Goal: Transaction & Acquisition: Book appointment/travel/reservation

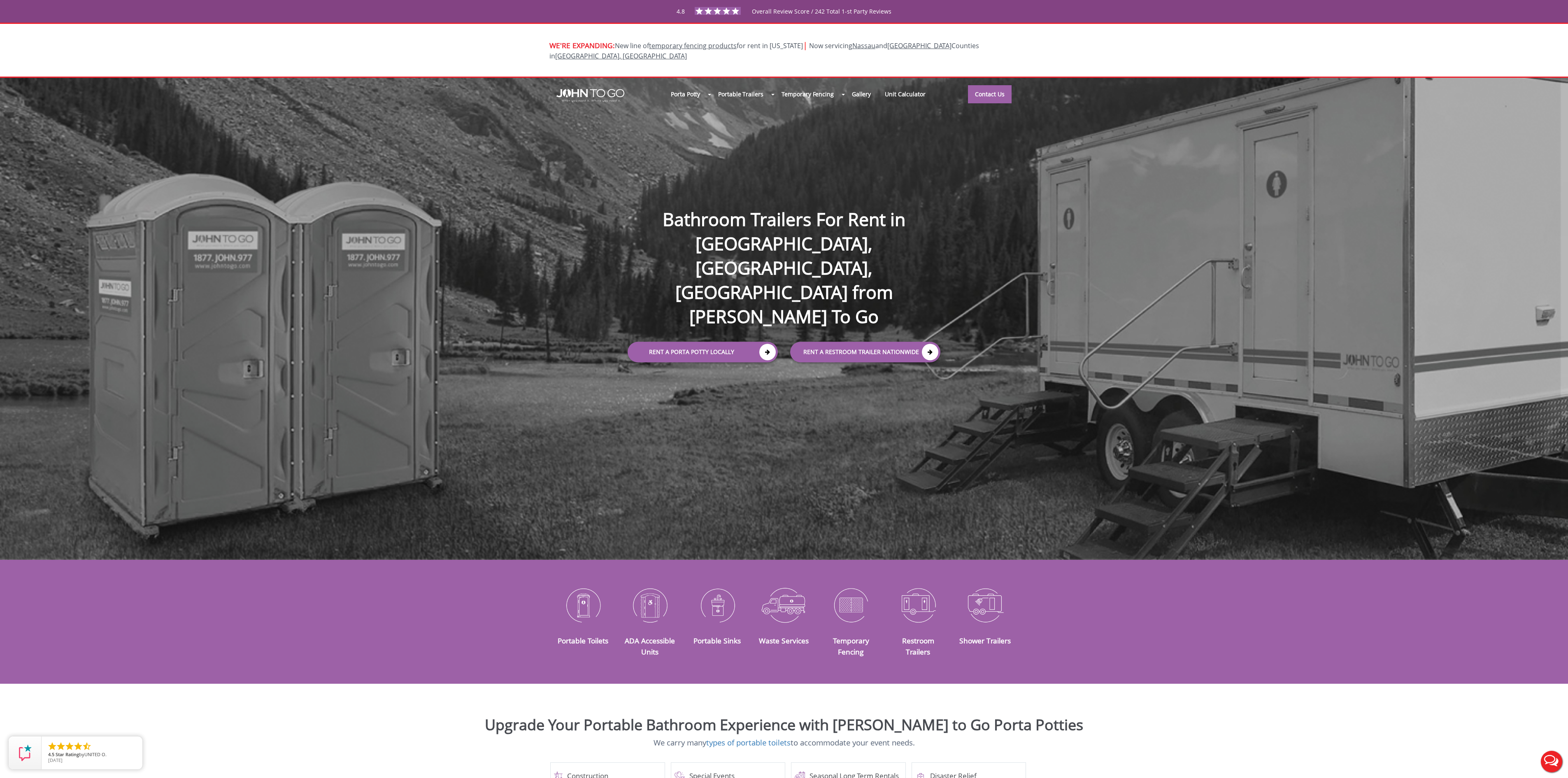
drag, startPoint x: 631, startPoint y: 465, endPoint x: 632, endPoint y: 460, distance: 5.1
click at [631, 465] on div "Porta Potty Portable Toilets ADA Accessible Units Portable Sinks Waste Services…" at bounding box center [784, 319] width 1568 height 482
drag, startPoint x: 598, startPoint y: 468, endPoint x: 840, endPoint y: 397, distance: 252.2
click at [601, 468] on div "Porta Potty Portable Toilets ADA Accessible Units Portable Sinks Waste Services…" at bounding box center [784, 319] width 1568 height 482
click at [715, 342] on link "Rent a Porta Potty Locally" at bounding box center [702, 352] width 150 height 21
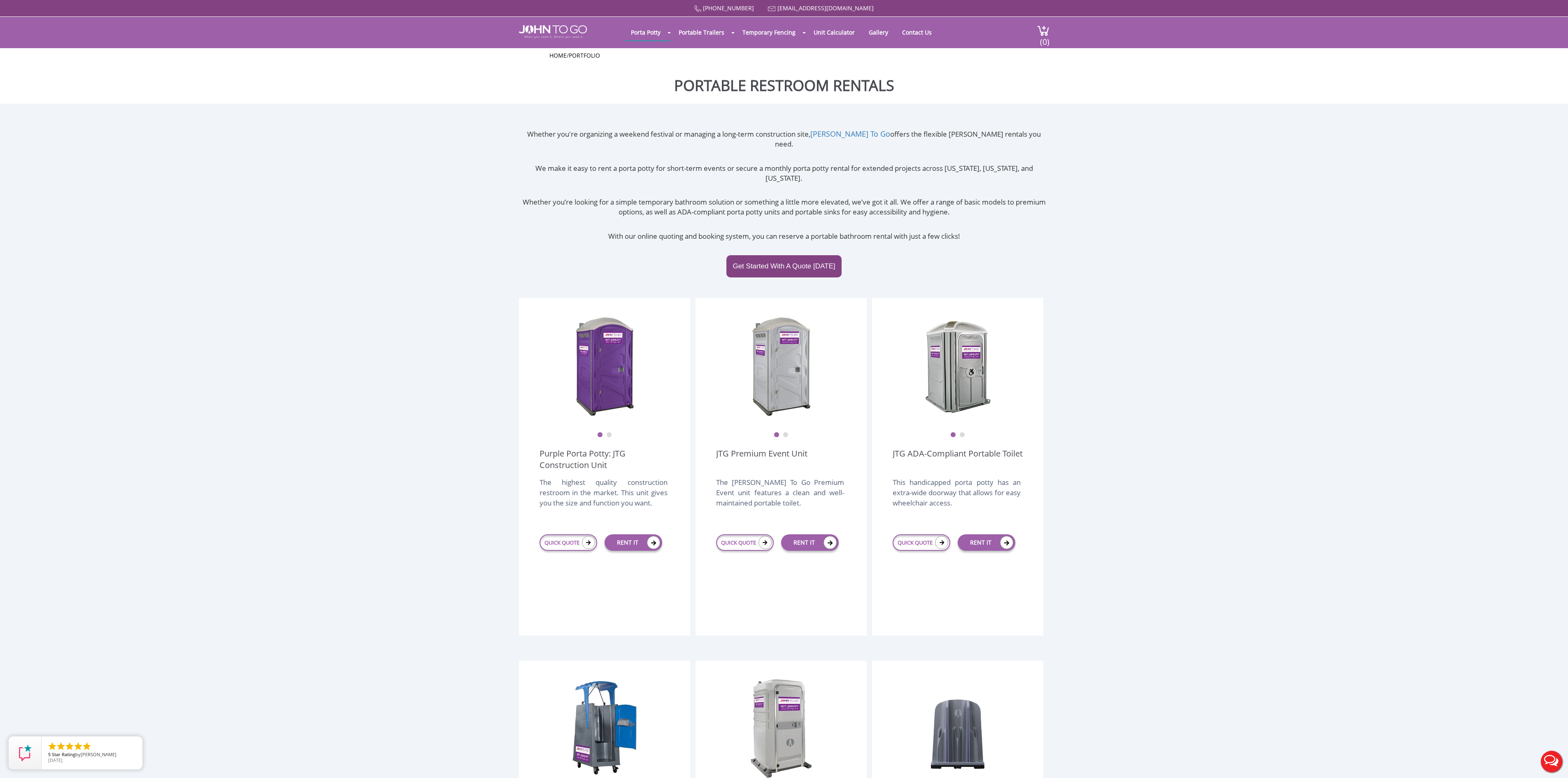
click at [556, 533] on div "QUICK QUOTE" at bounding box center [568, 542] width 58 height 29
drag, startPoint x: 556, startPoint y: 530, endPoint x: 580, endPoint y: 539, distance: 25.6
click at [556, 534] on link "QUICK QUOTE" at bounding box center [568, 542] width 58 height 17
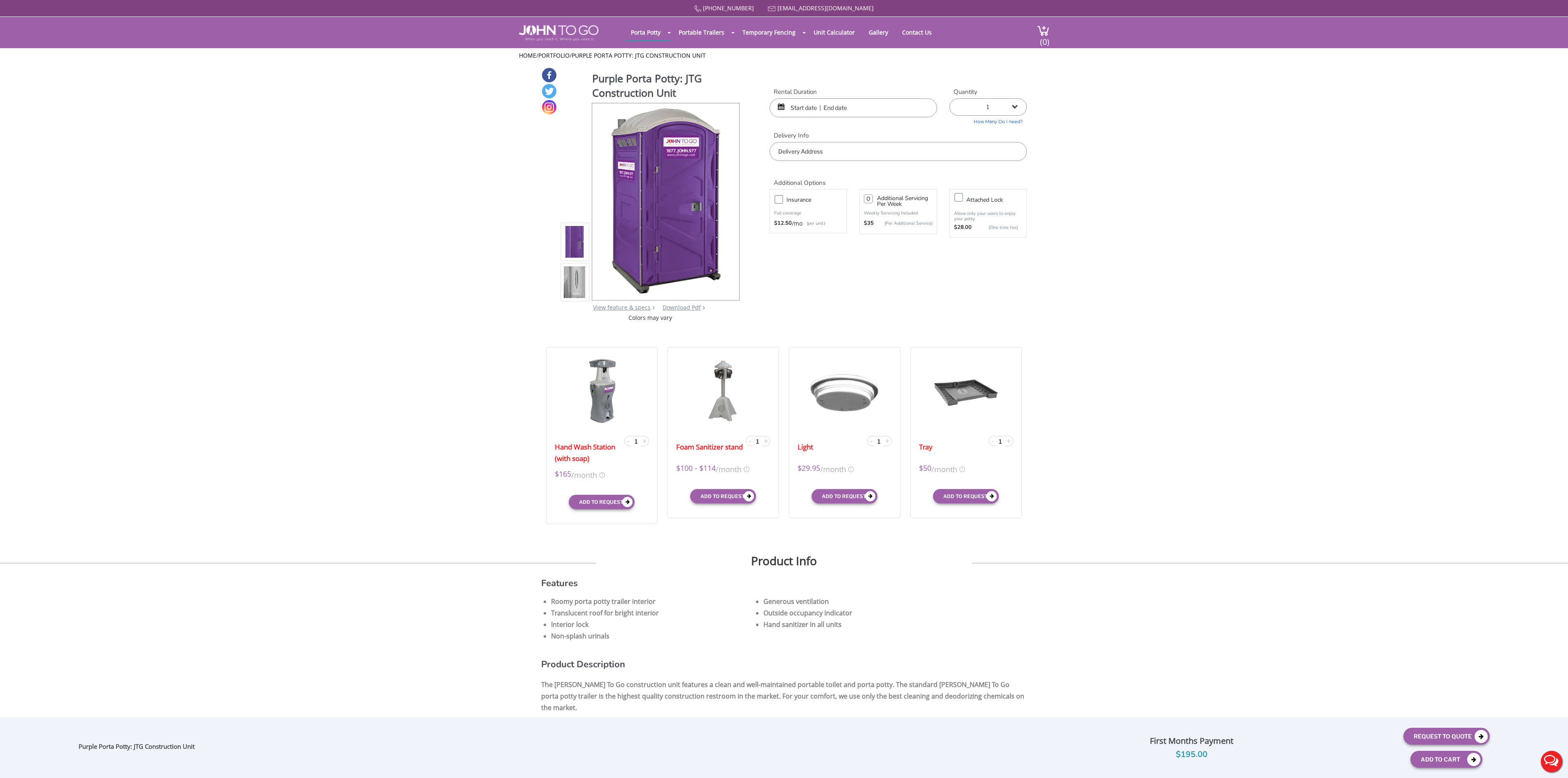
click at [790, 106] on input "text" at bounding box center [853, 107] width 167 height 19
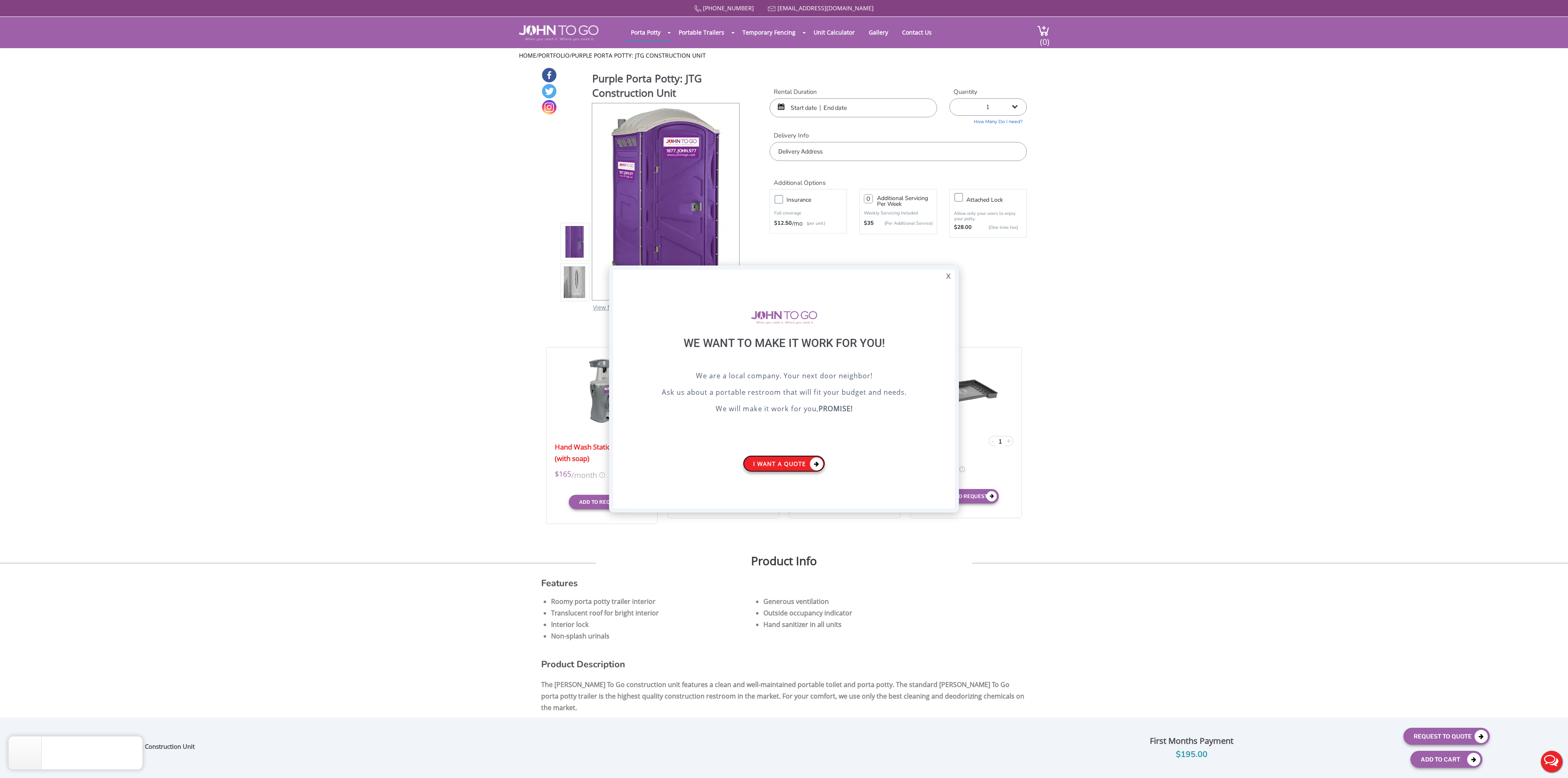
click at [764, 457] on link "I want a Quote" at bounding box center [784, 464] width 82 height 17
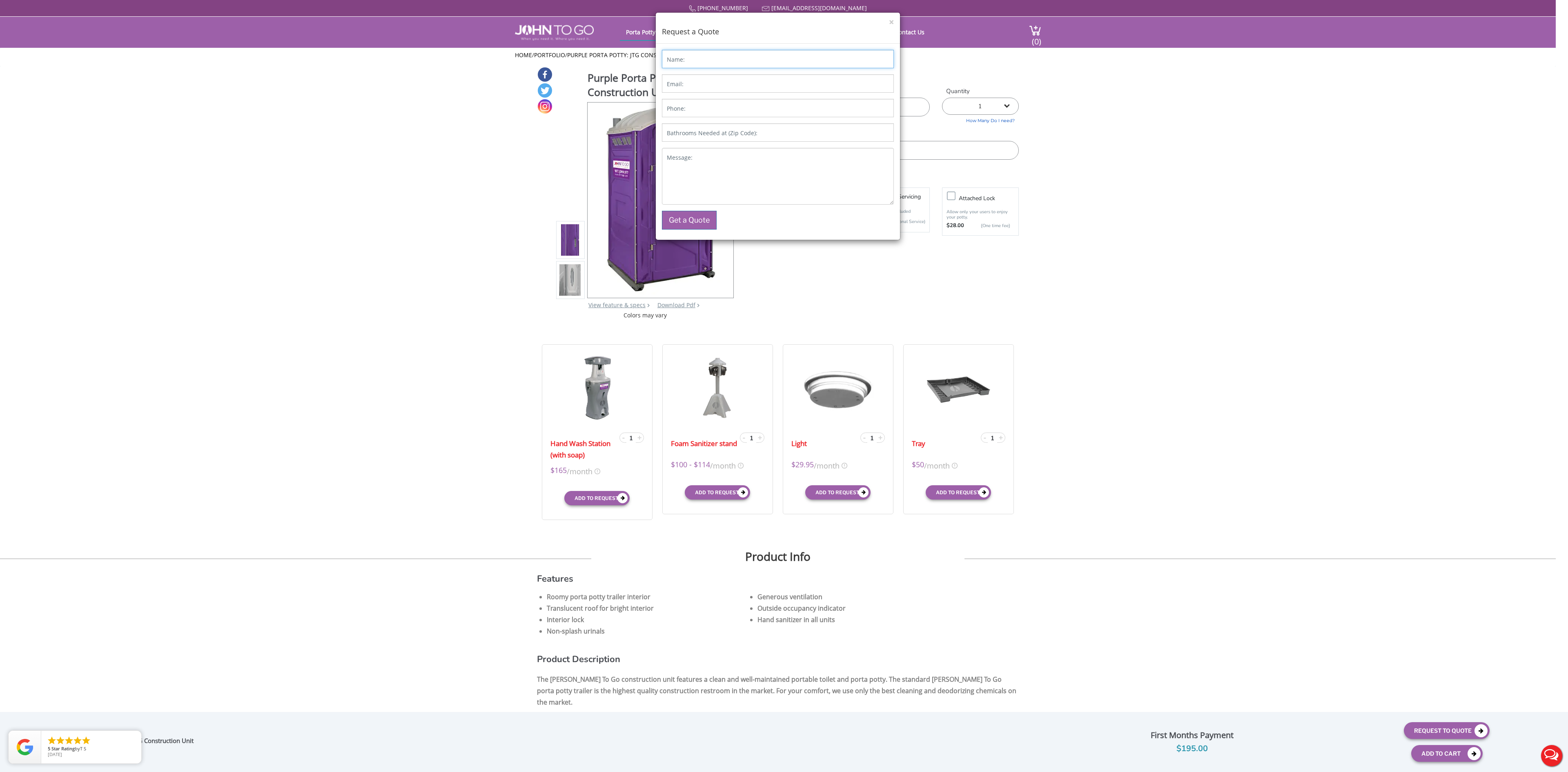
click at [720, 55] on input "Name:" at bounding box center [777, 59] width 232 height 18
click at [892, 24] on button "×" at bounding box center [891, 23] width 5 height 9
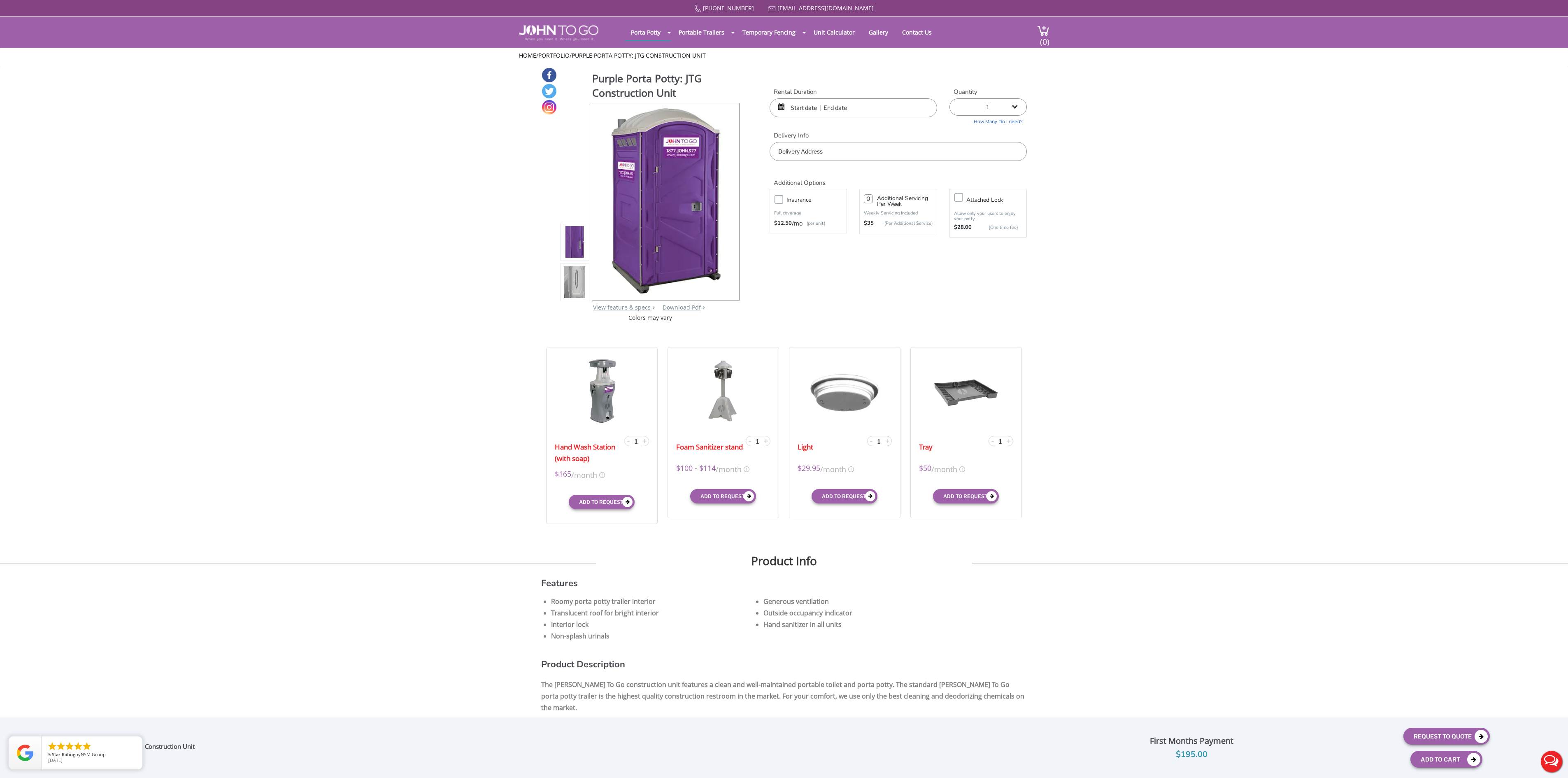
click at [793, 104] on input "text" at bounding box center [853, 107] width 167 height 19
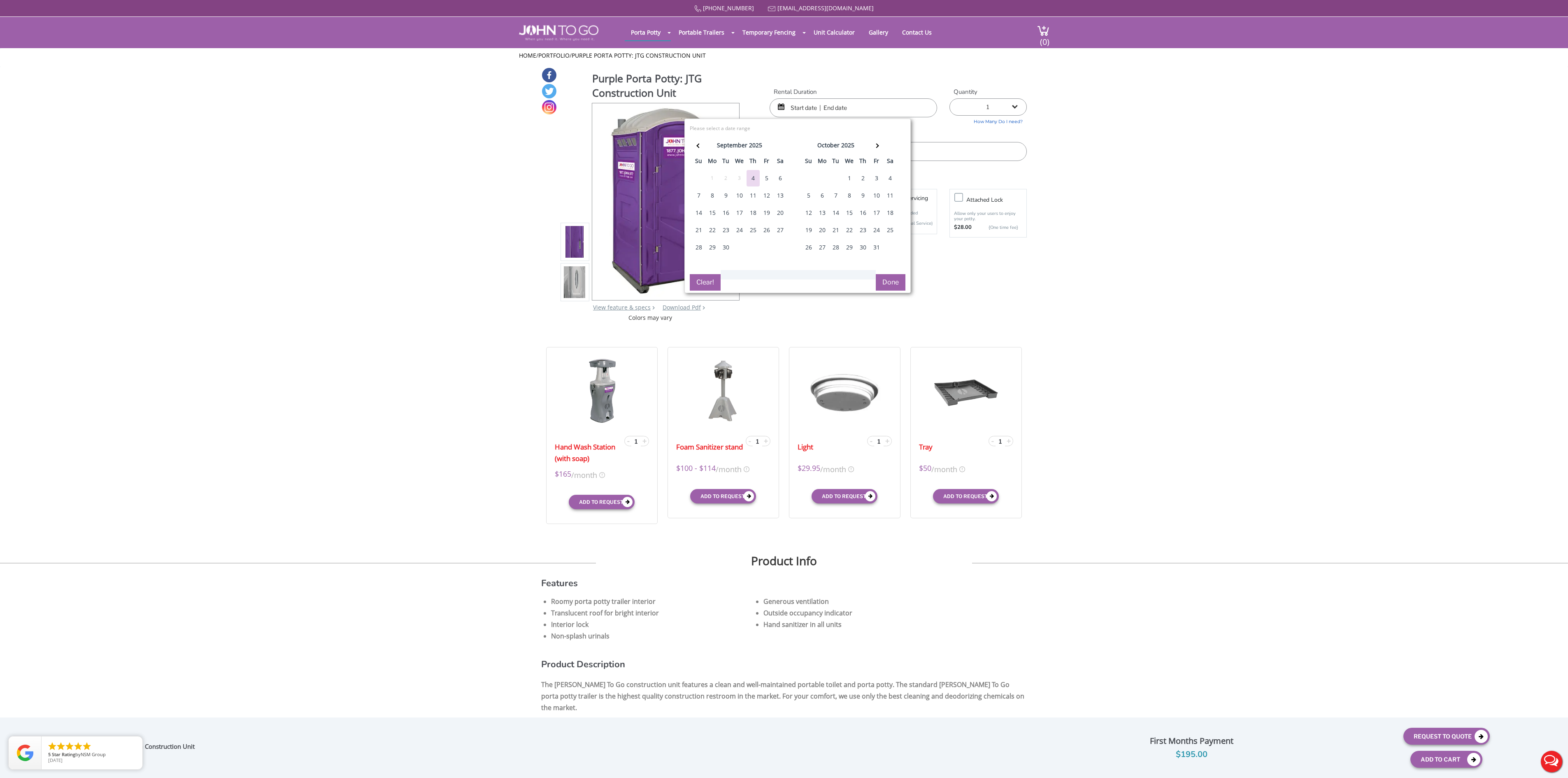
click at [814, 63] on div "Home / Portfolio / Purple Porta Potty: JTG Construction Unit" at bounding box center [784, 58] width 531 height 12
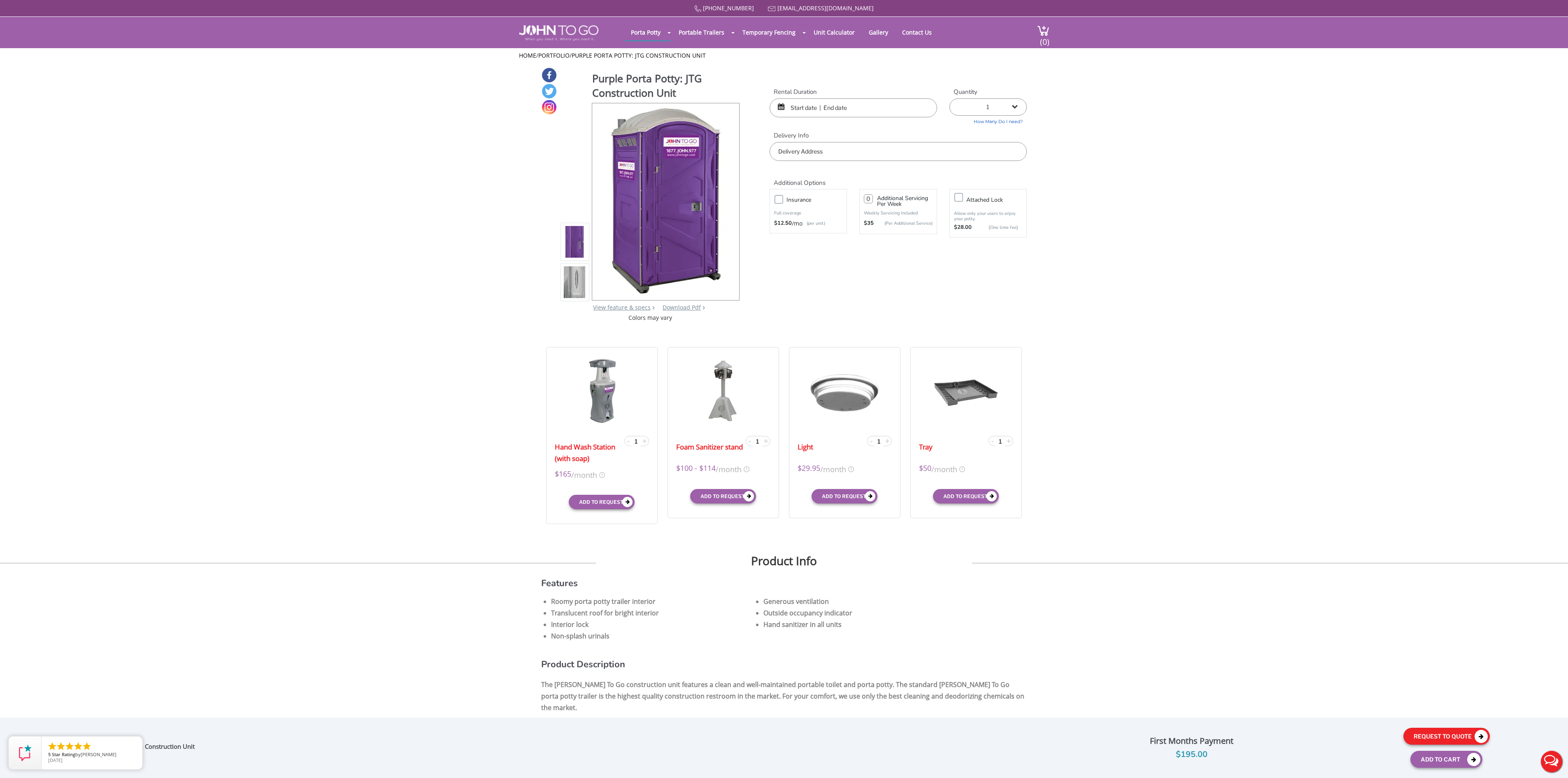
click at [1462, 736] on button "Request To Quote" at bounding box center [1447, 736] width 86 height 17
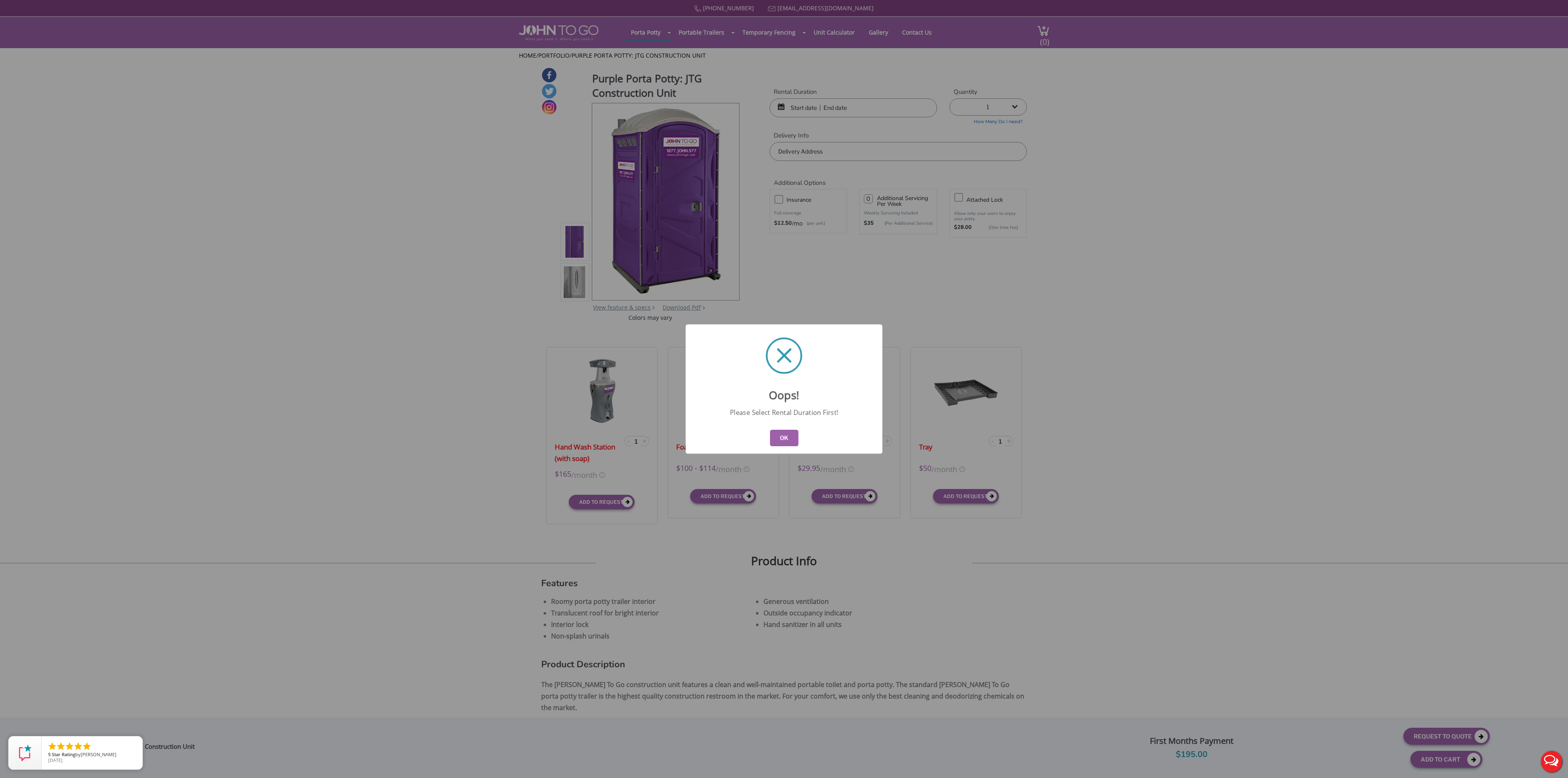
drag, startPoint x: 781, startPoint y: 434, endPoint x: 780, endPoint y: 431, distance: 3.2
click at [780, 433] on button "OK" at bounding box center [784, 437] width 28 height 17
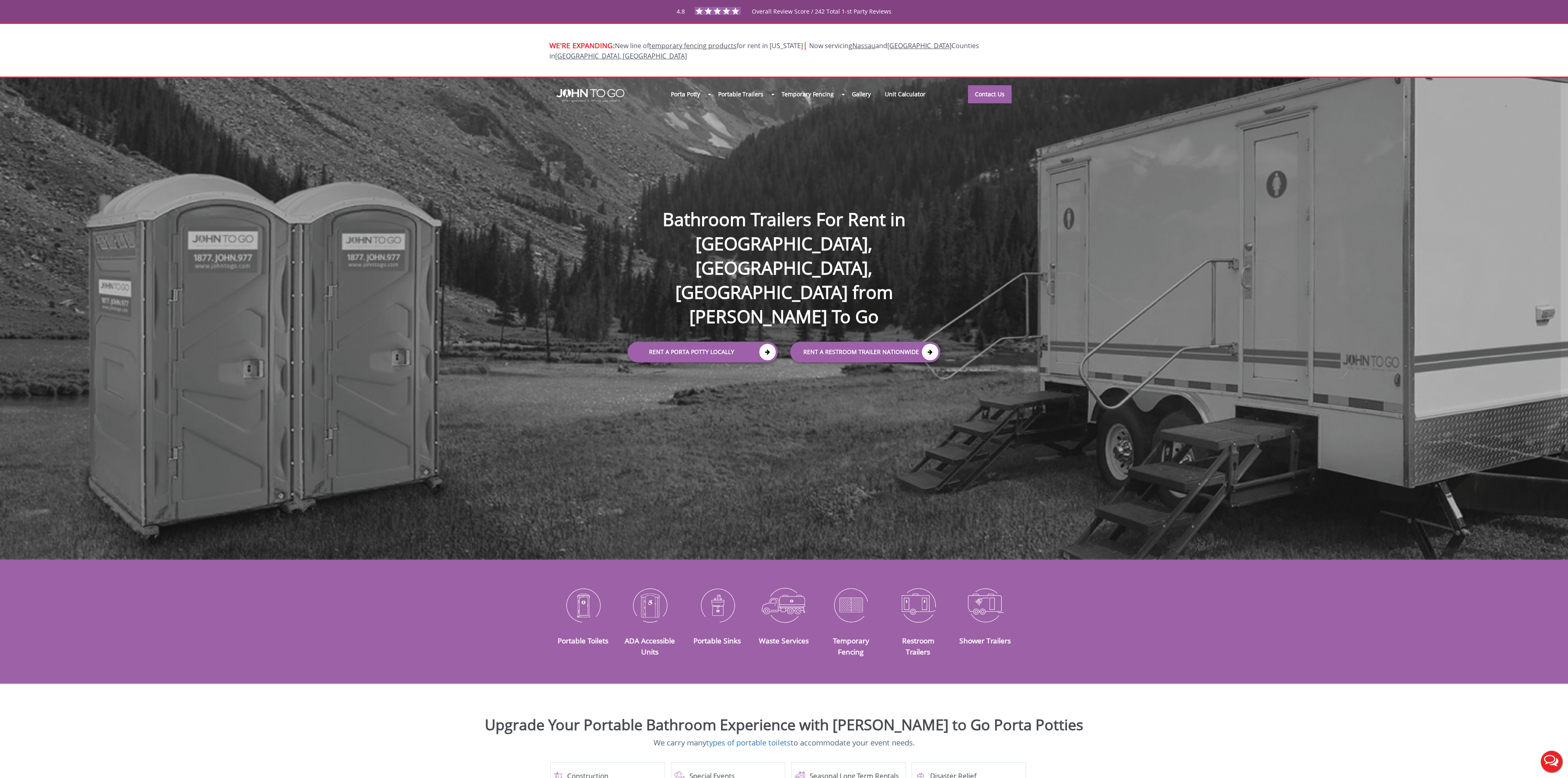
drag, startPoint x: 710, startPoint y: 371, endPoint x: 699, endPoint y: 326, distance: 46.3
click at [708, 366] on div "Porta Potty Portable Toilets ADA Accessible Units Portable Sinks Waste Services…" at bounding box center [784, 319] width 1568 height 482
click at [701, 342] on link "Rent a Porta Potty Locally" at bounding box center [702, 352] width 150 height 21
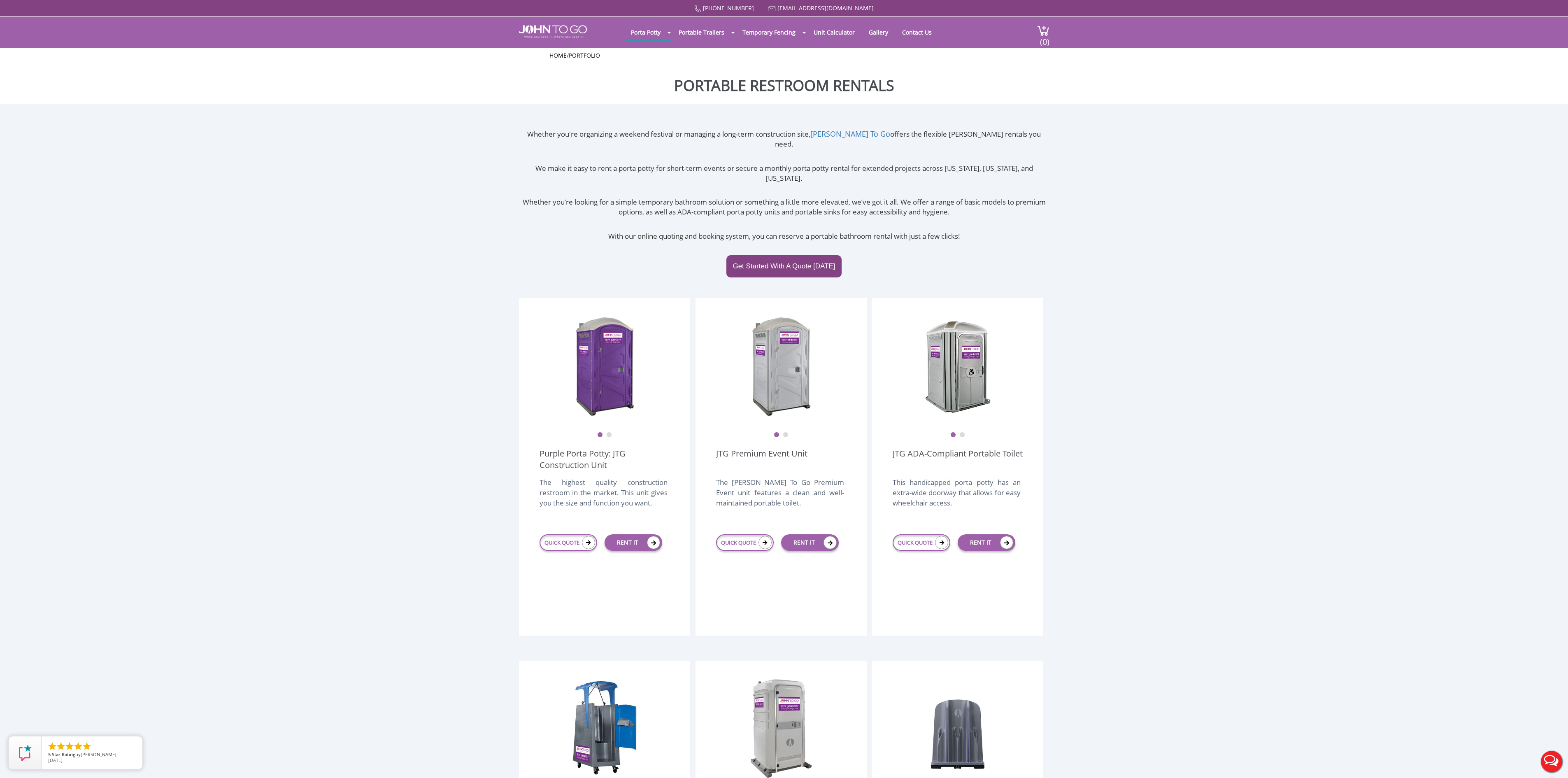
click at [561, 534] on link "QUICK QUOTE" at bounding box center [568, 542] width 58 height 17
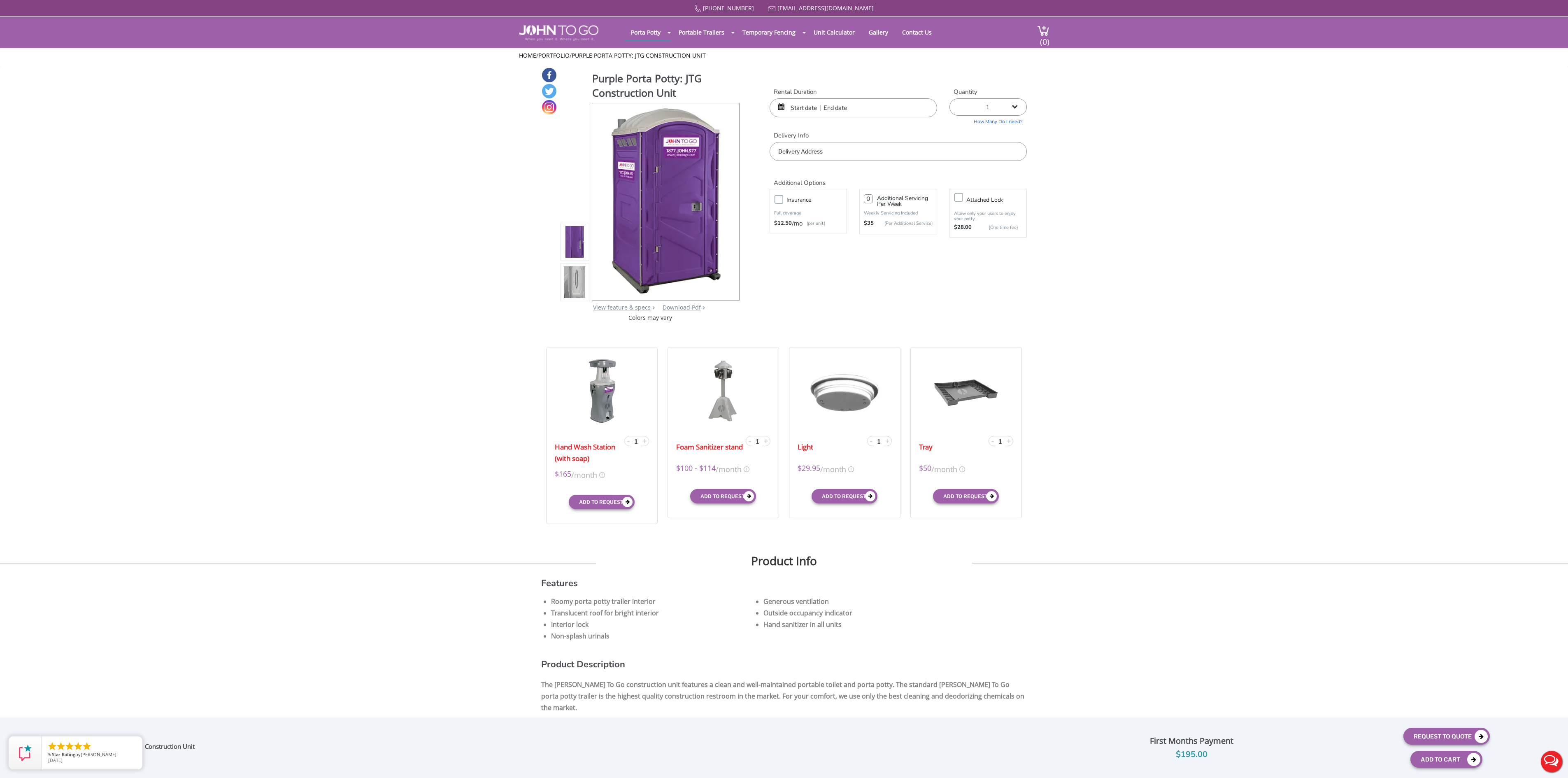
click at [856, 315] on div "Purple Porta Potty: JTG Construction Unit View feature & specs Download Pdf Pro…" at bounding box center [784, 194] width 486 height 255
click at [805, 113] on input "text" at bounding box center [853, 107] width 167 height 19
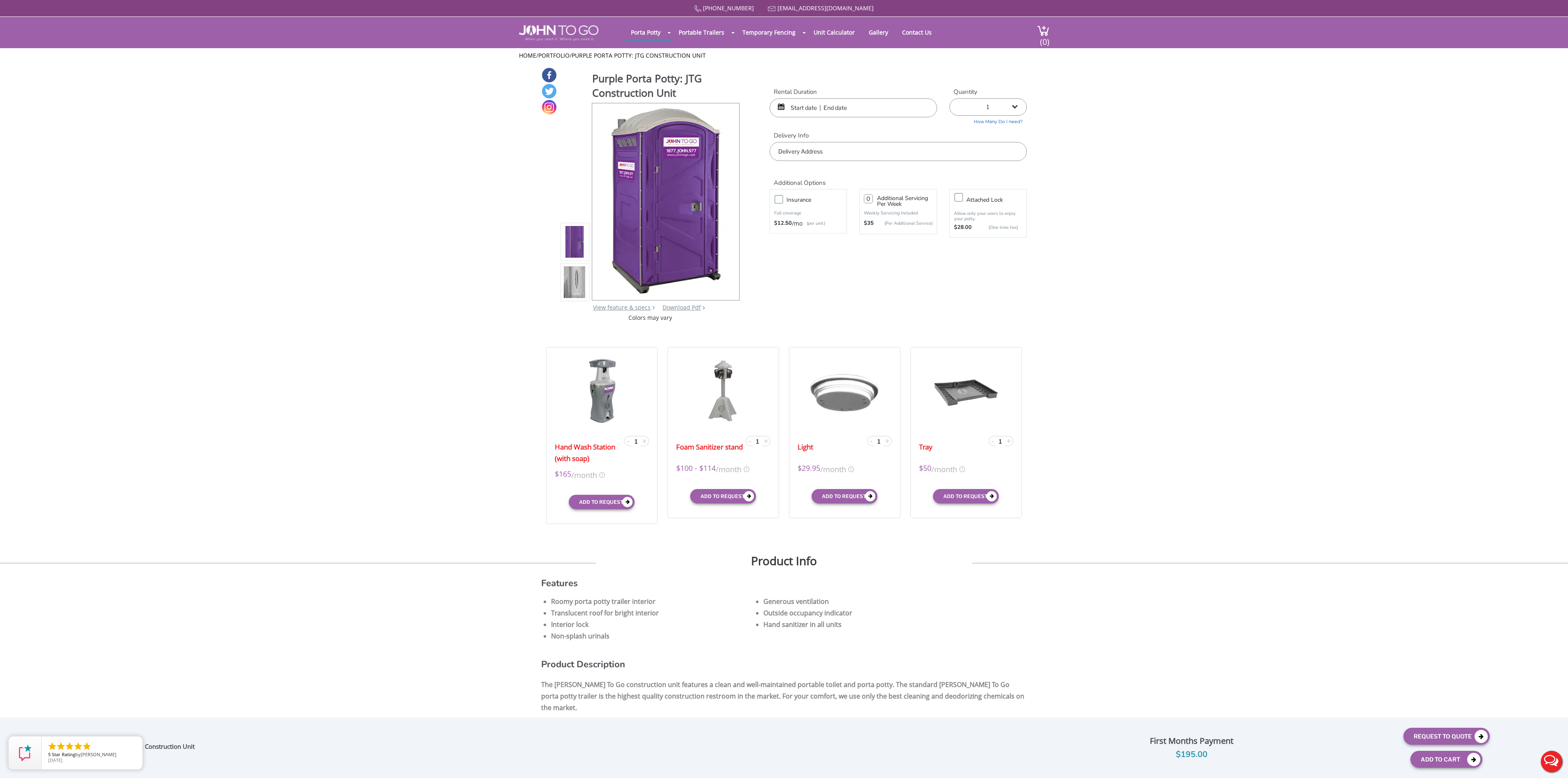
click at [787, 106] on input "text" at bounding box center [853, 107] width 167 height 19
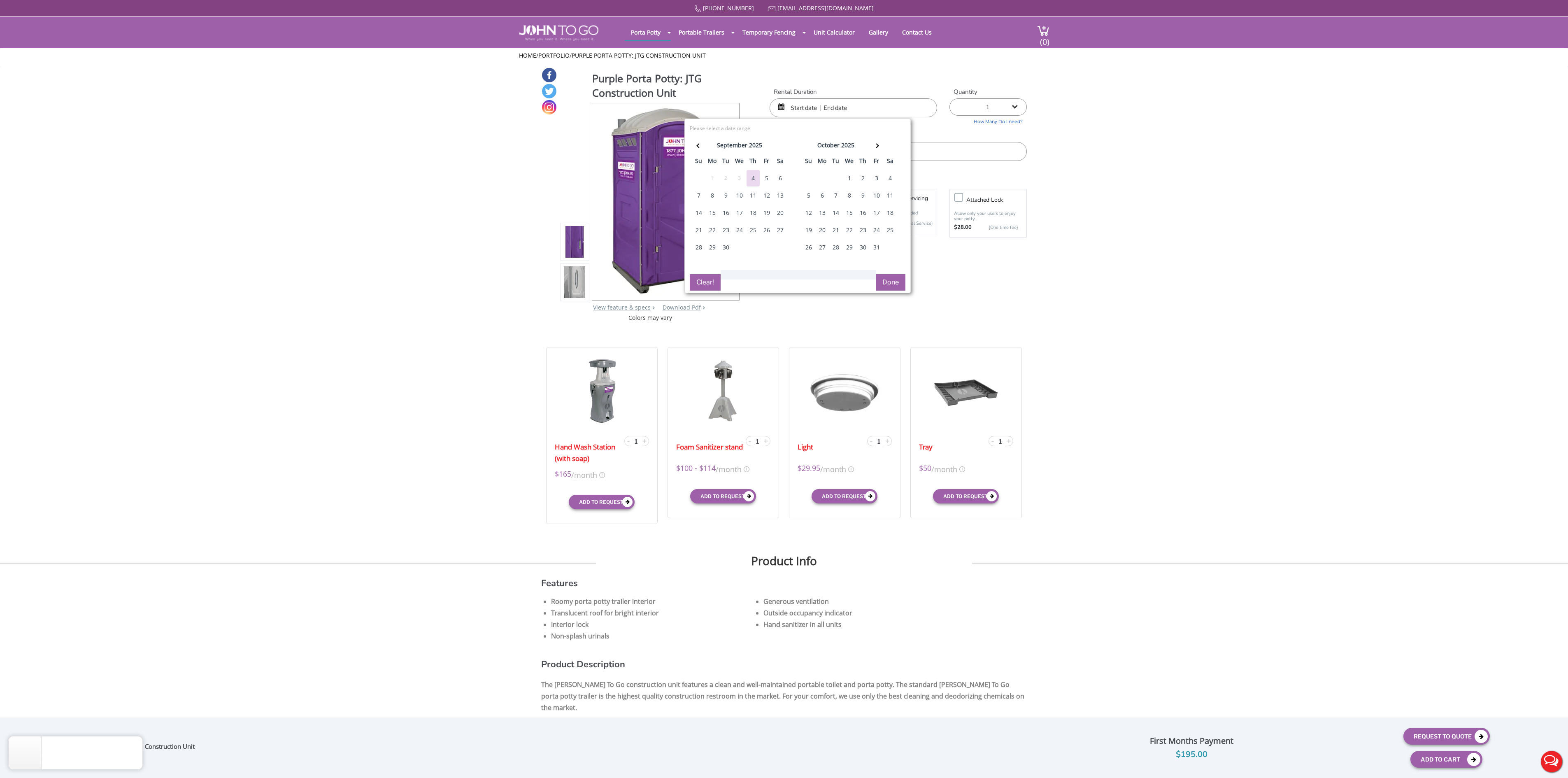
click at [754, 173] on div "4" at bounding box center [753, 178] width 13 height 17
click at [874, 148] on span at bounding box center [876, 145] width 4 height 4
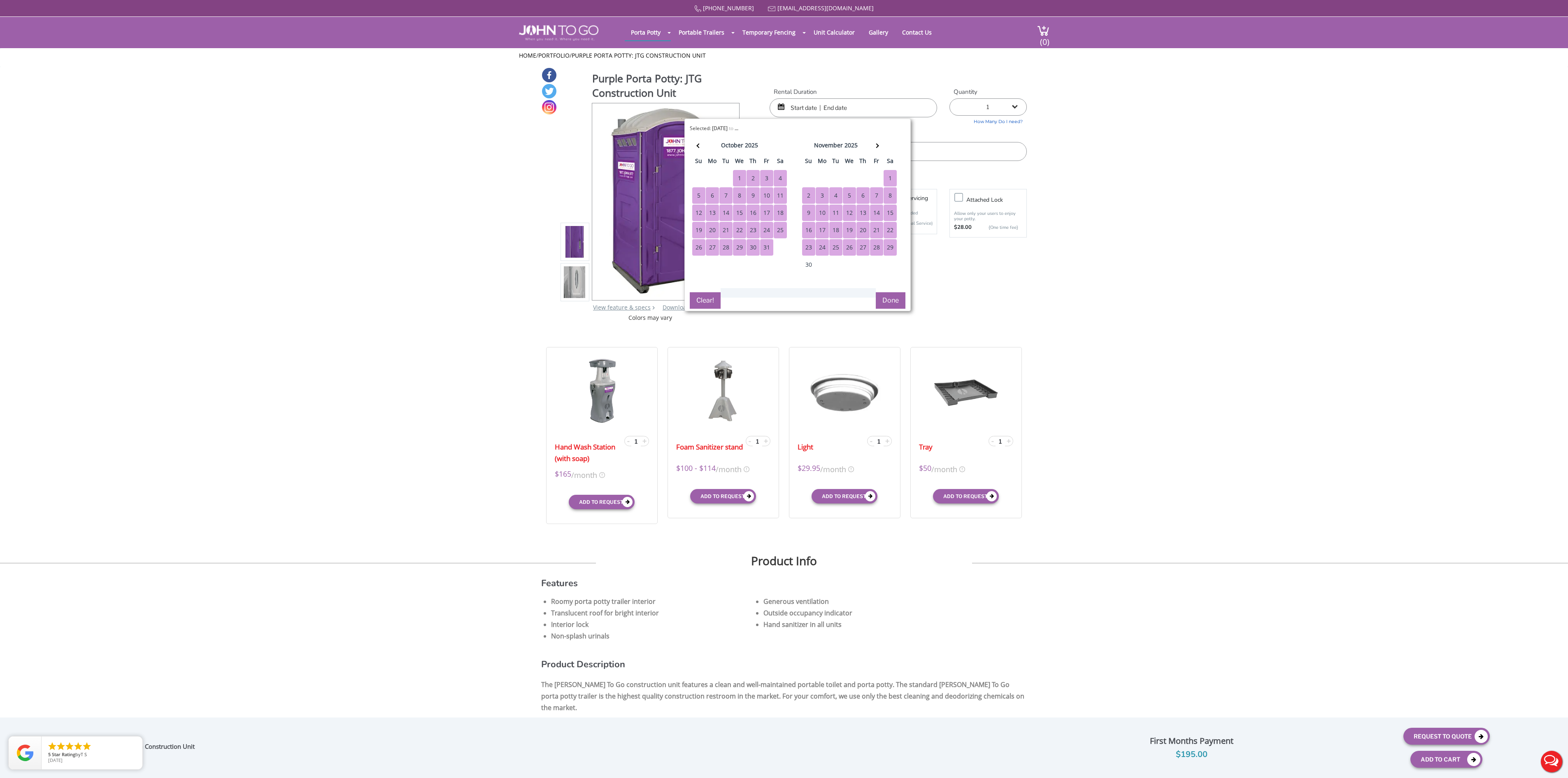
click at [883, 256] on div "29" at bounding box center [890, 247] width 13 height 17
type input "09/04/2025 to 11/29/2025"
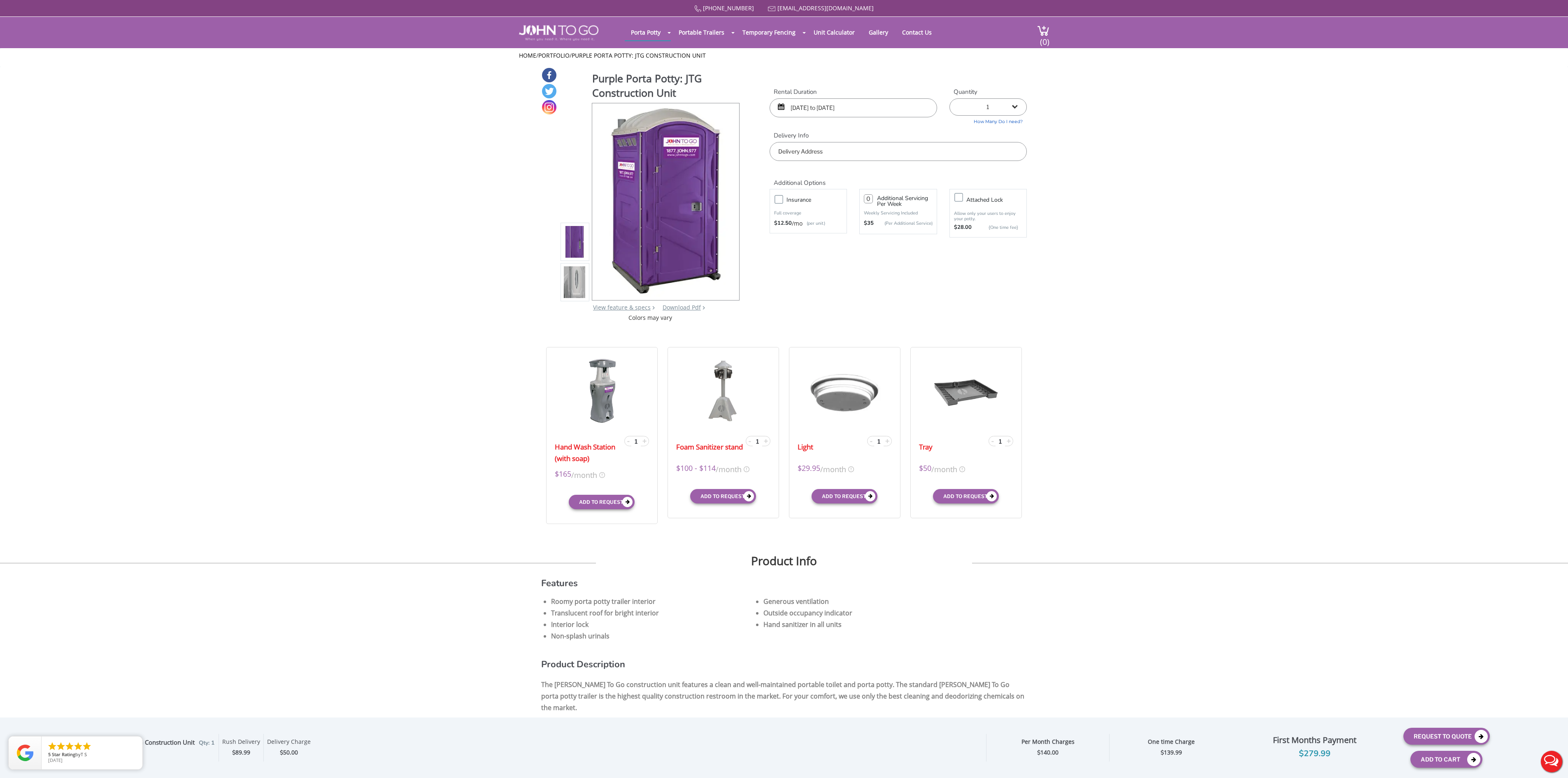
click at [877, 150] on input "text" at bounding box center [897, 151] width 257 height 19
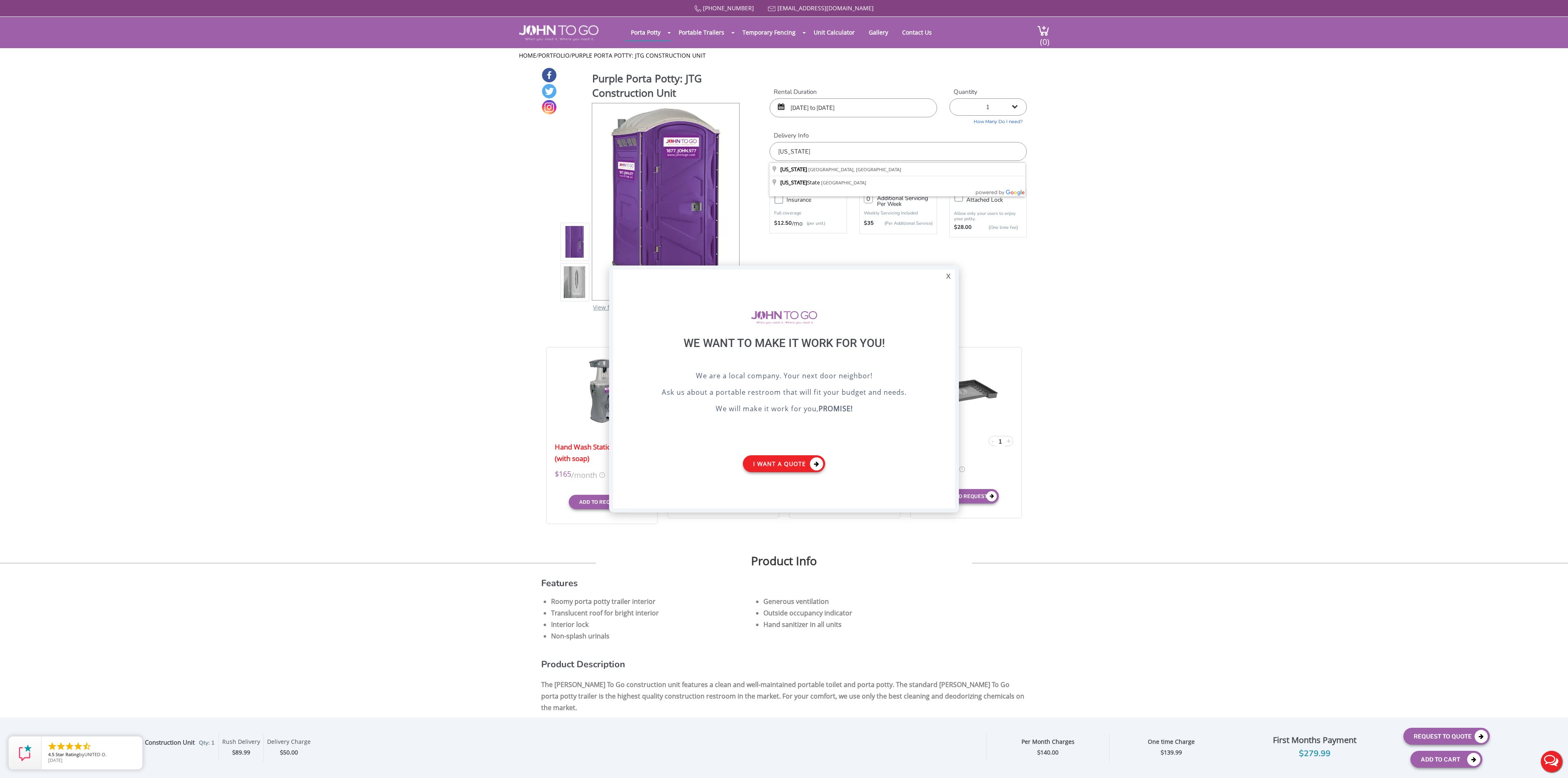
type input "new york"
click at [787, 462] on link "I want a Quote" at bounding box center [784, 464] width 82 height 17
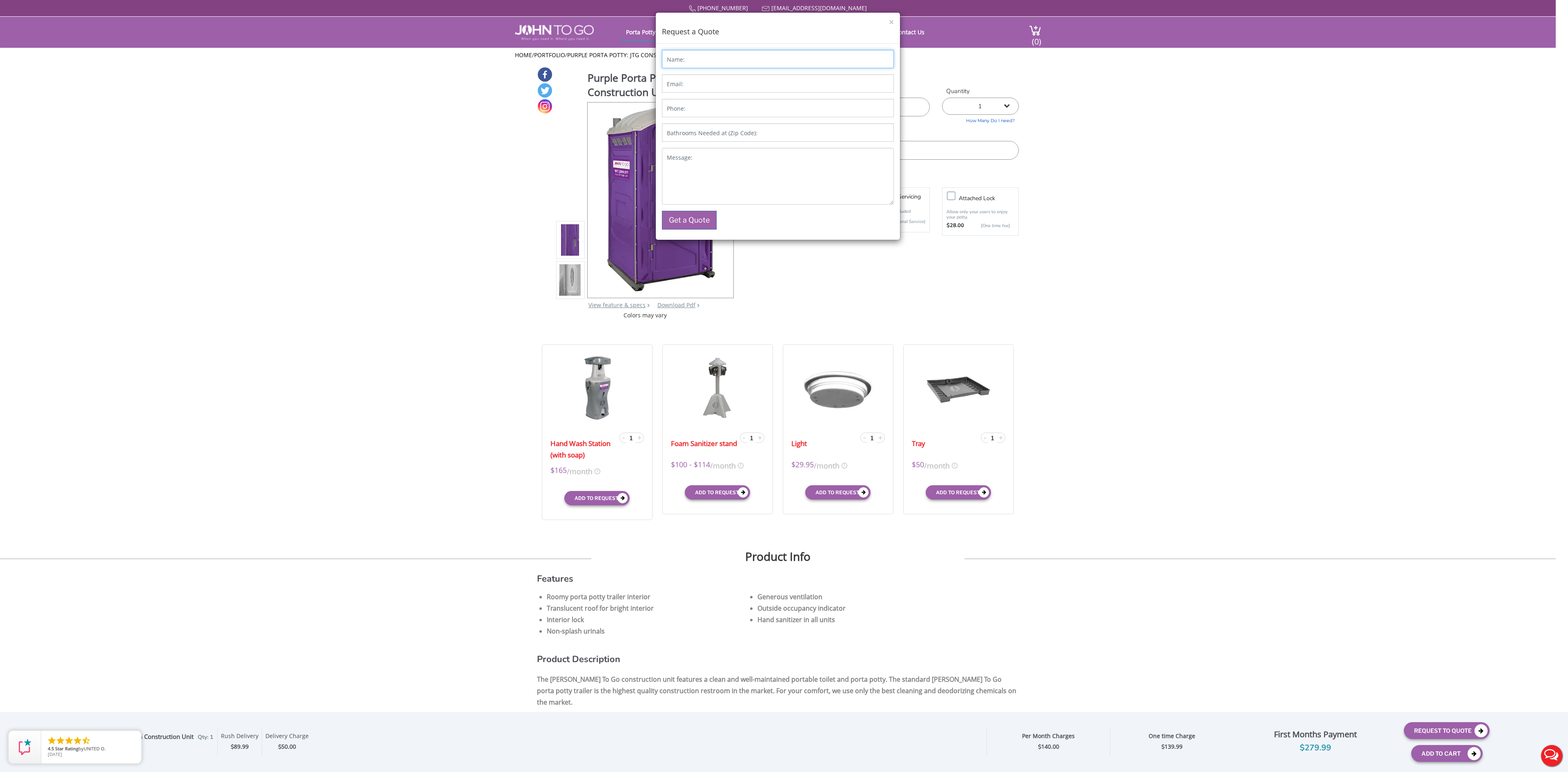
click at [729, 63] on input "Name:" at bounding box center [777, 59] width 232 height 18
type input "ashley test"
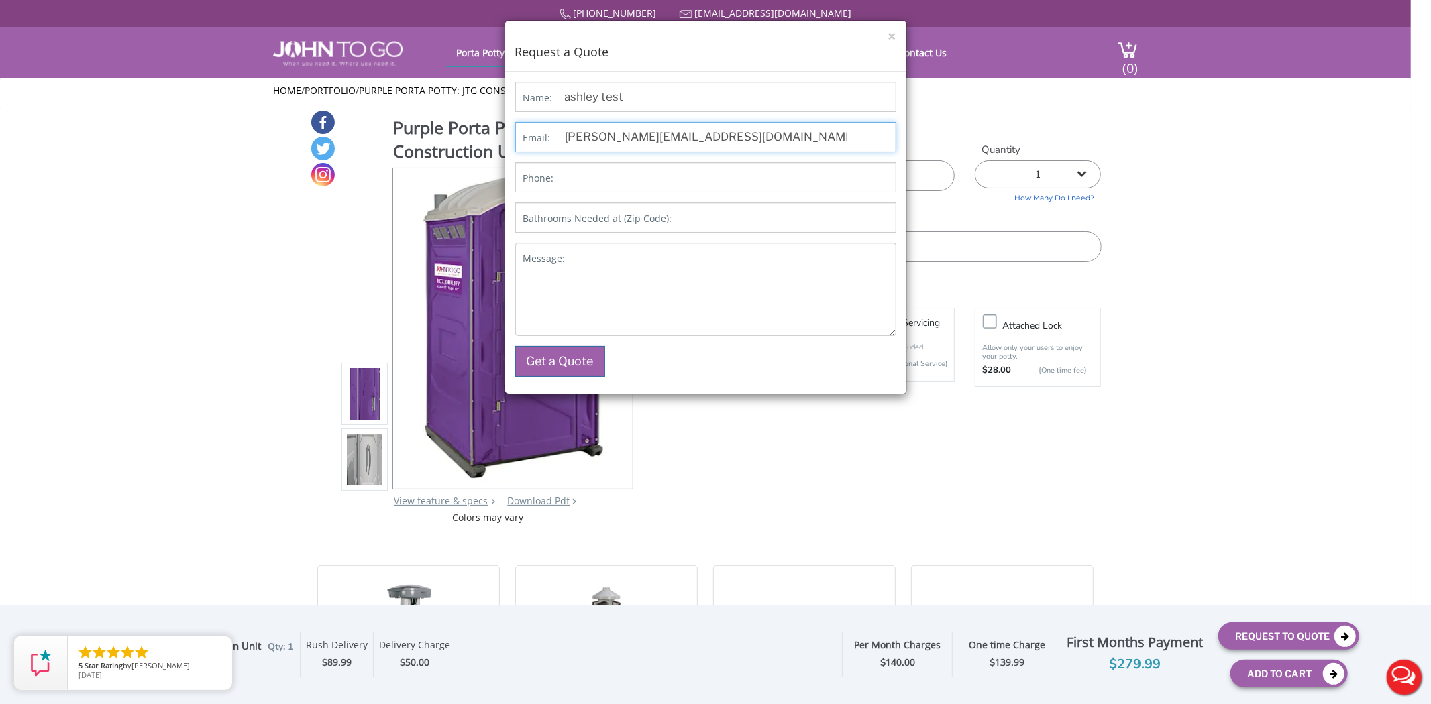
click at [698, 139] on input "ashleys@johntogo.co" at bounding box center [705, 137] width 381 height 30
type input "ashleys@johntogo.com"
type input "1111111111111111"
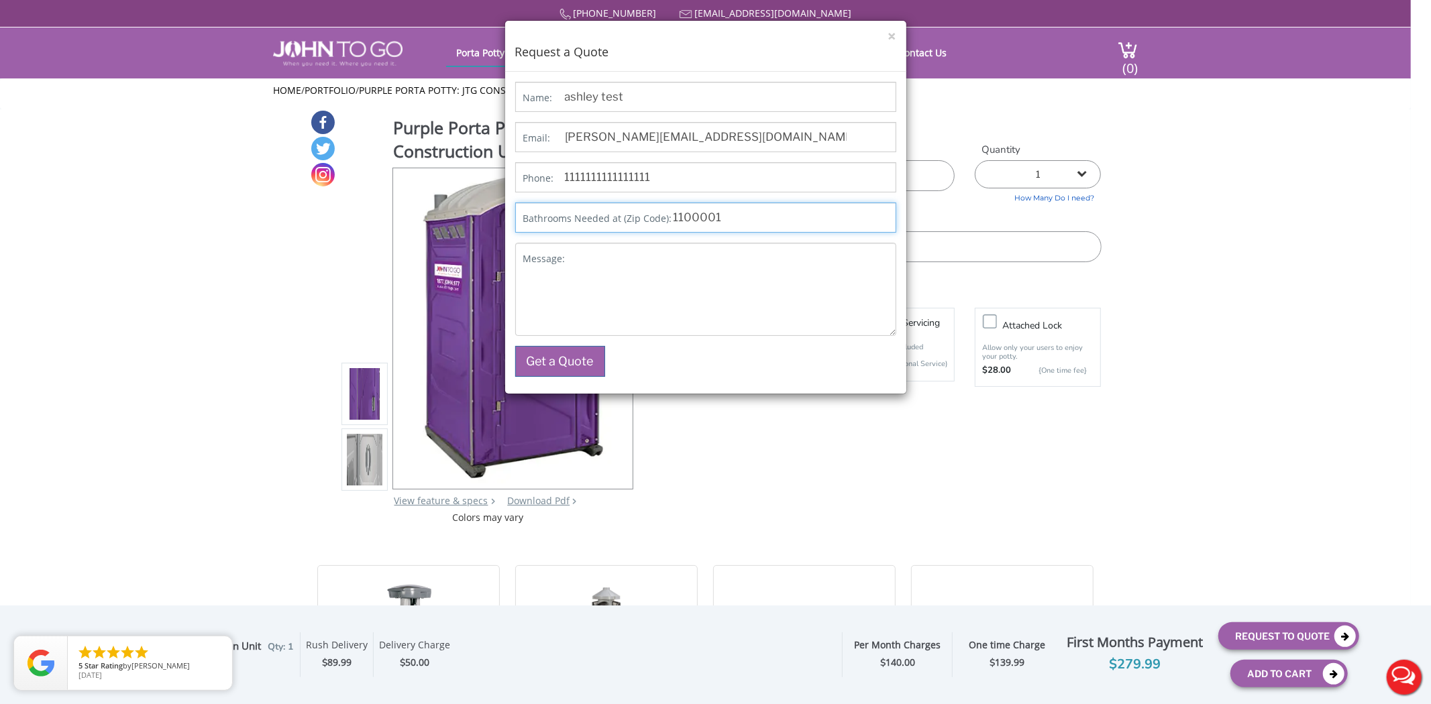
type input "1100001"
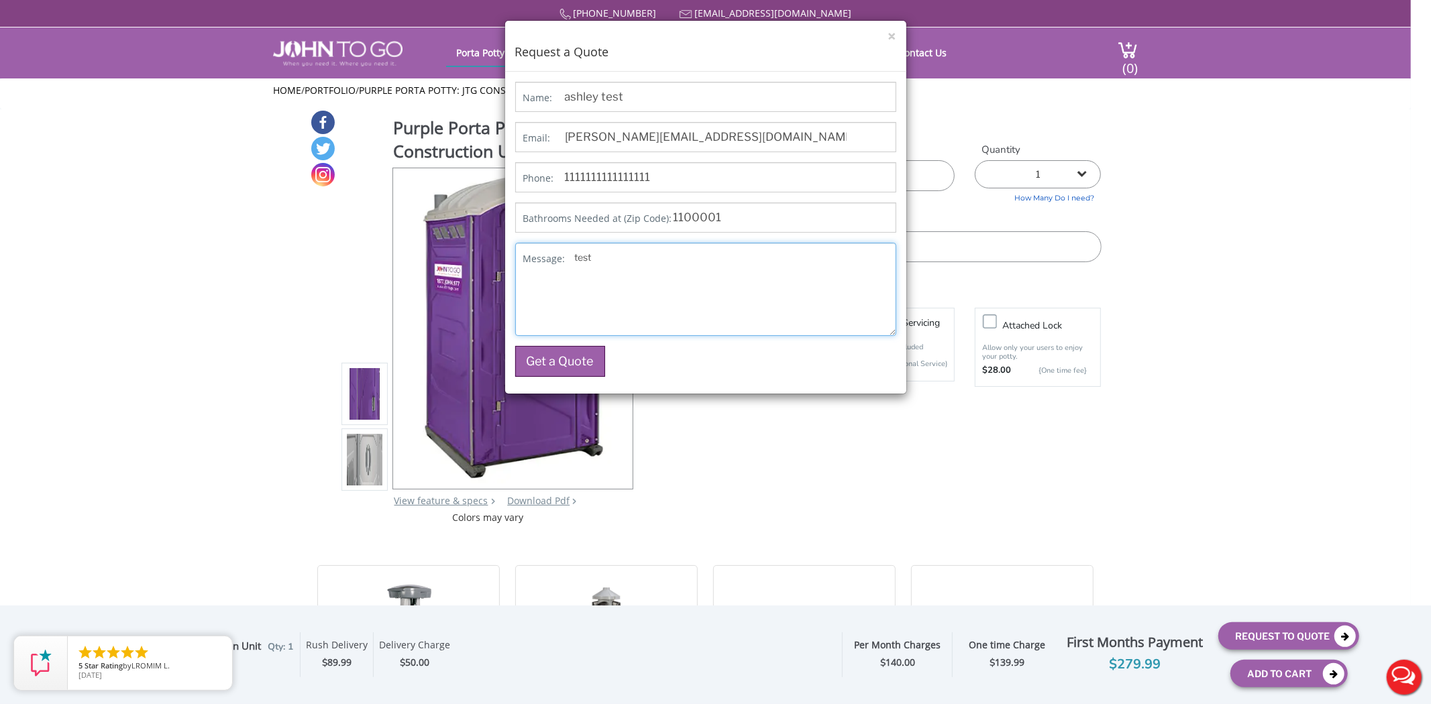
type textarea "test"
click at [588, 358] on button "Get a Quote" at bounding box center [560, 361] width 90 height 31
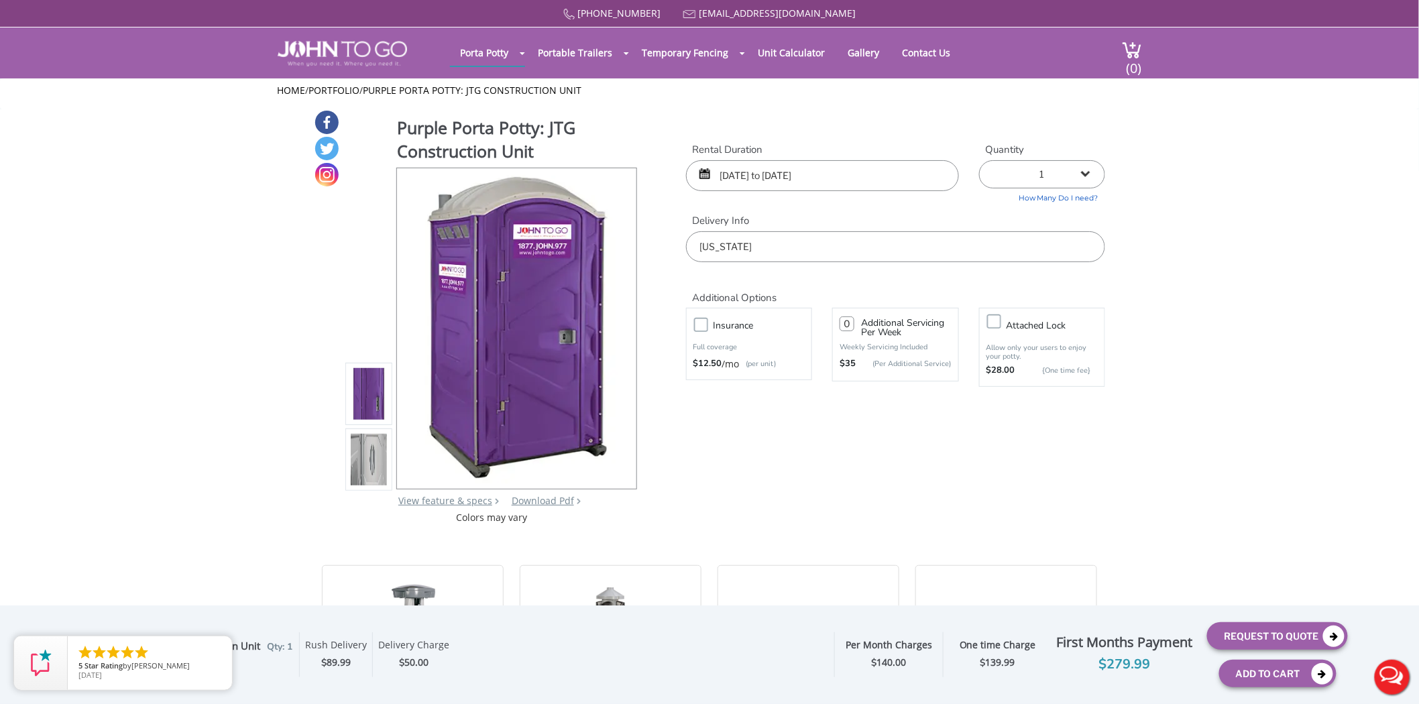
click at [713, 439] on div "Purple Porta Potty: JTG Construction Unit View feature & specs Download Pdf Pro…" at bounding box center [710, 316] width 792 height 415
click at [659, 136] on div "Purple Porta Potty: JTG Construction Unit View feature & specs Download Pdf Pro…" at bounding box center [710, 316] width 792 height 415
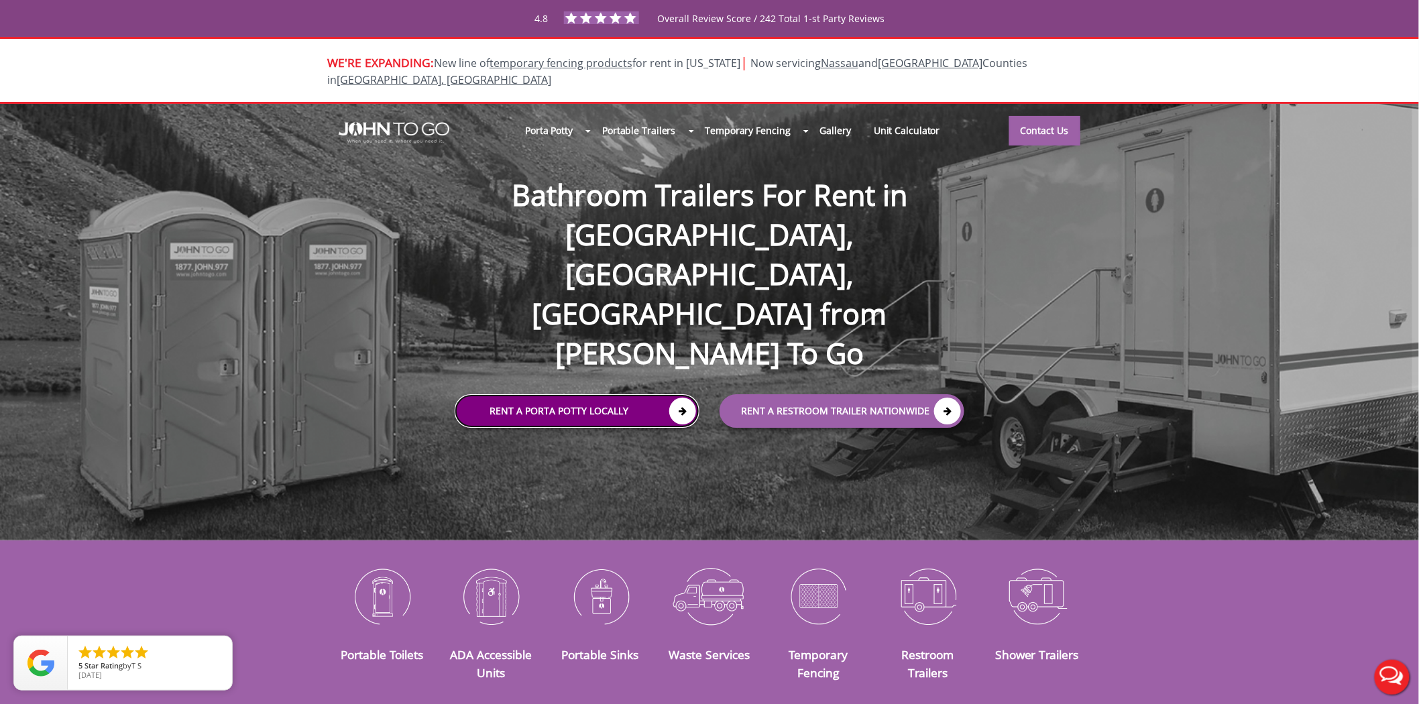
click at [628, 394] on link "Rent a Porta Potty Locally" at bounding box center [577, 411] width 245 height 34
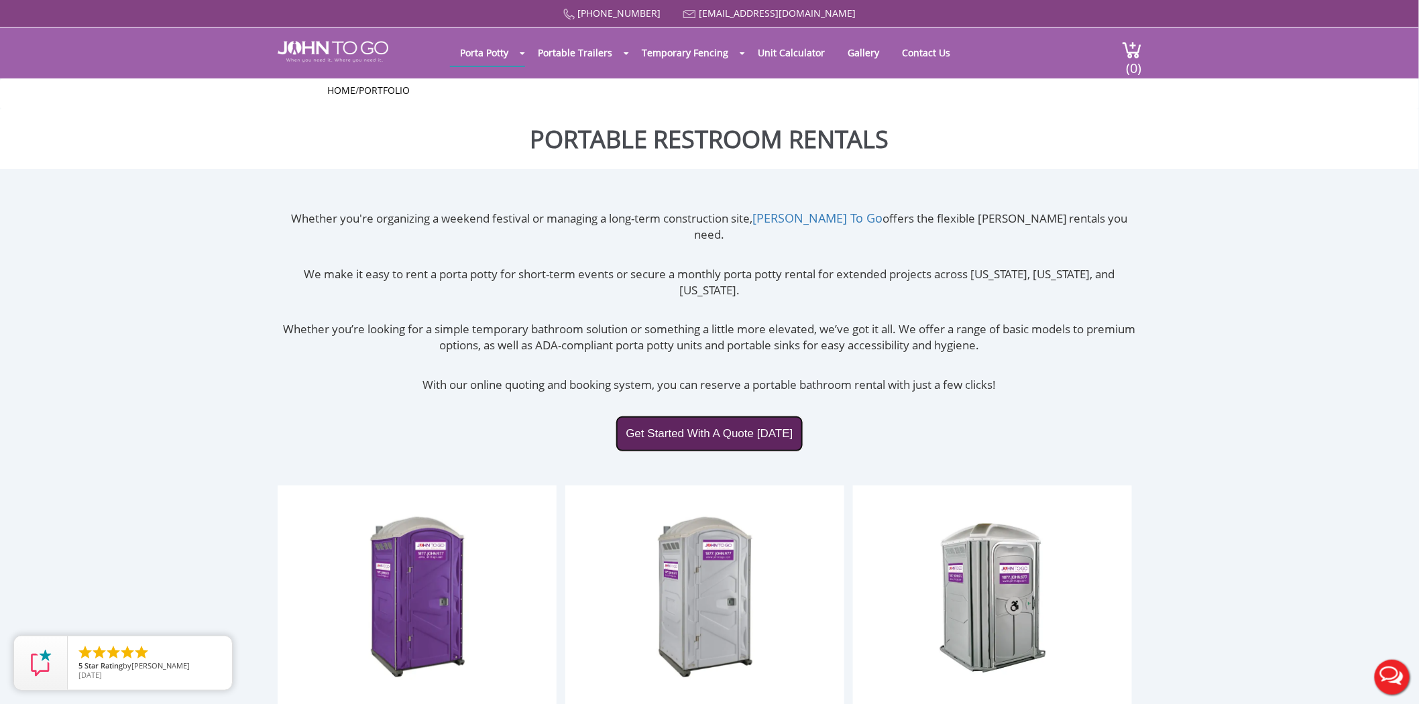
click at [682, 416] on link "Get Started With A Quote [DATE]" at bounding box center [709, 434] width 187 height 36
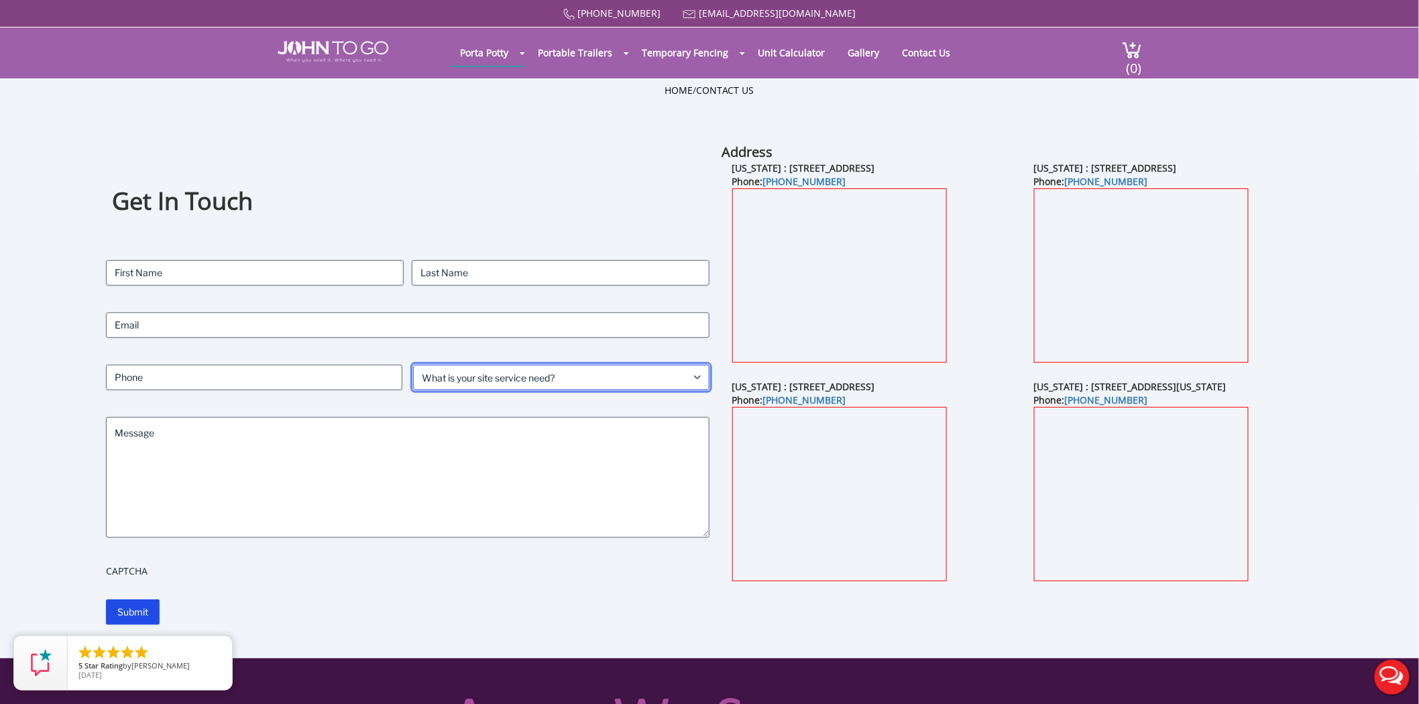
click at [531, 379] on select "What is your site service need? Consumer Construction - Commercial Construction…" at bounding box center [561, 377] width 297 height 25
click at [413, 365] on select "What is your site service need? Consumer Construction - Commercial Construction…" at bounding box center [561, 377] width 297 height 25
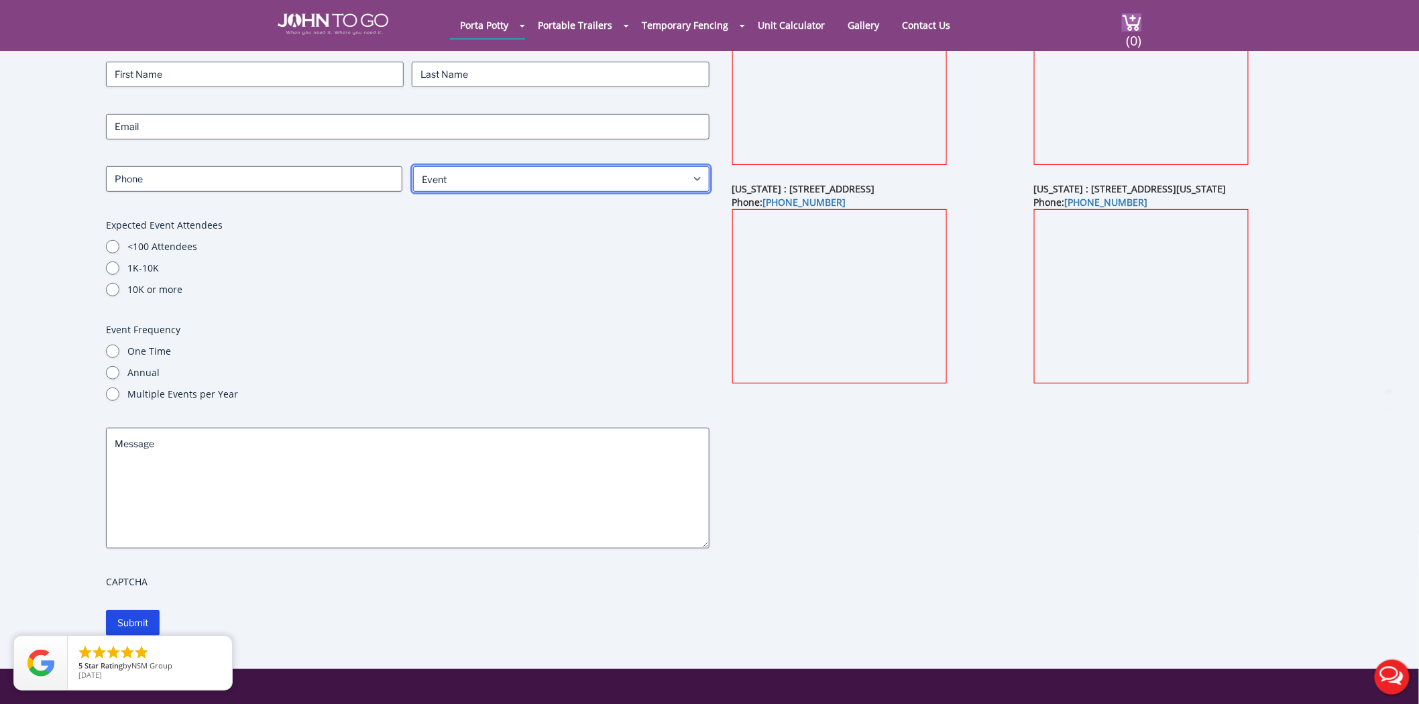
scroll to position [149, 0]
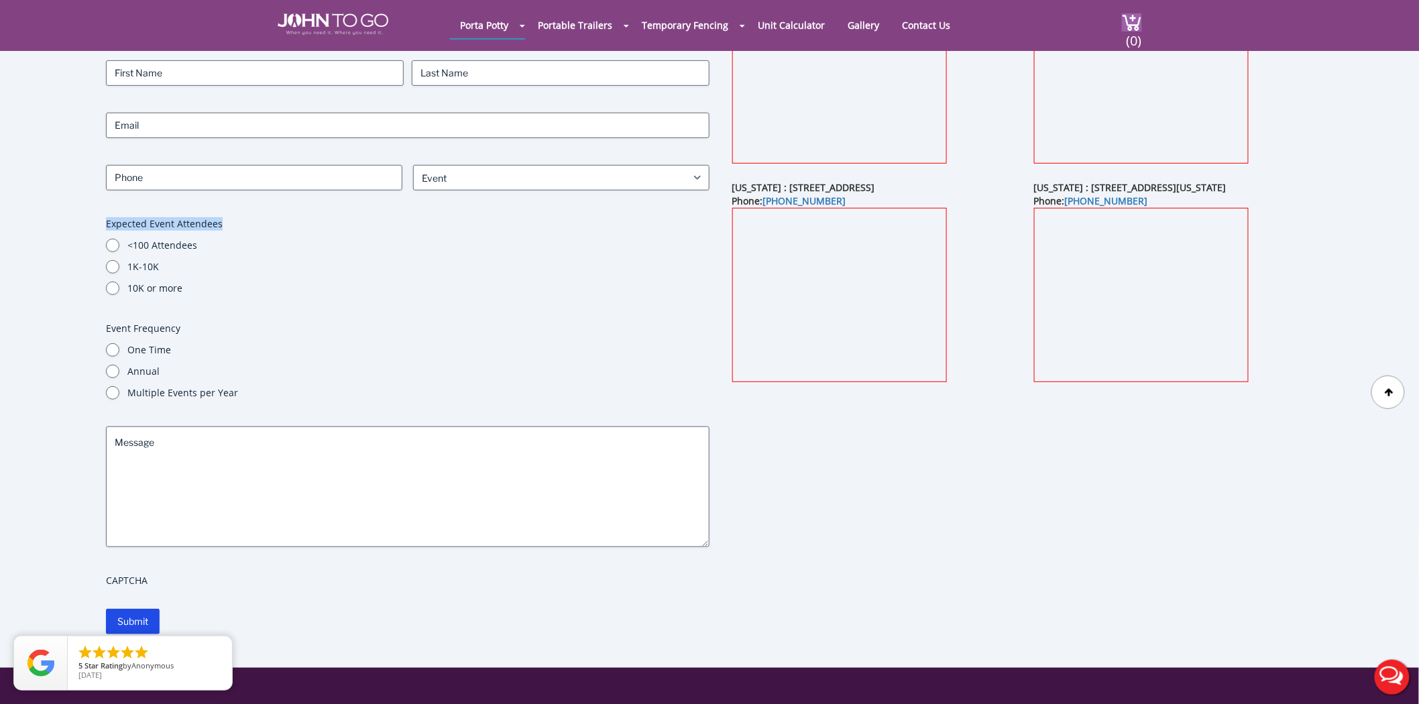
drag, startPoint x: 224, startPoint y: 221, endPoint x: 103, endPoint y: 217, distance: 120.8
click at [103, 217] on div "Get In Touch Contact Name (Required) First Last Email (Required) Phone (Require…" at bounding box center [709, 305] width 1277 height 725
click at [453, 177] on select "What is your site service need? Consumer Construction - Commercial Construction…" at bounding box center [561, 177] width 297 height 25
click at [413, 165] on select "What is your site service need? Consumer Construction - Commercial Construction…" at bounding box center [561, 177] width 297 height 25
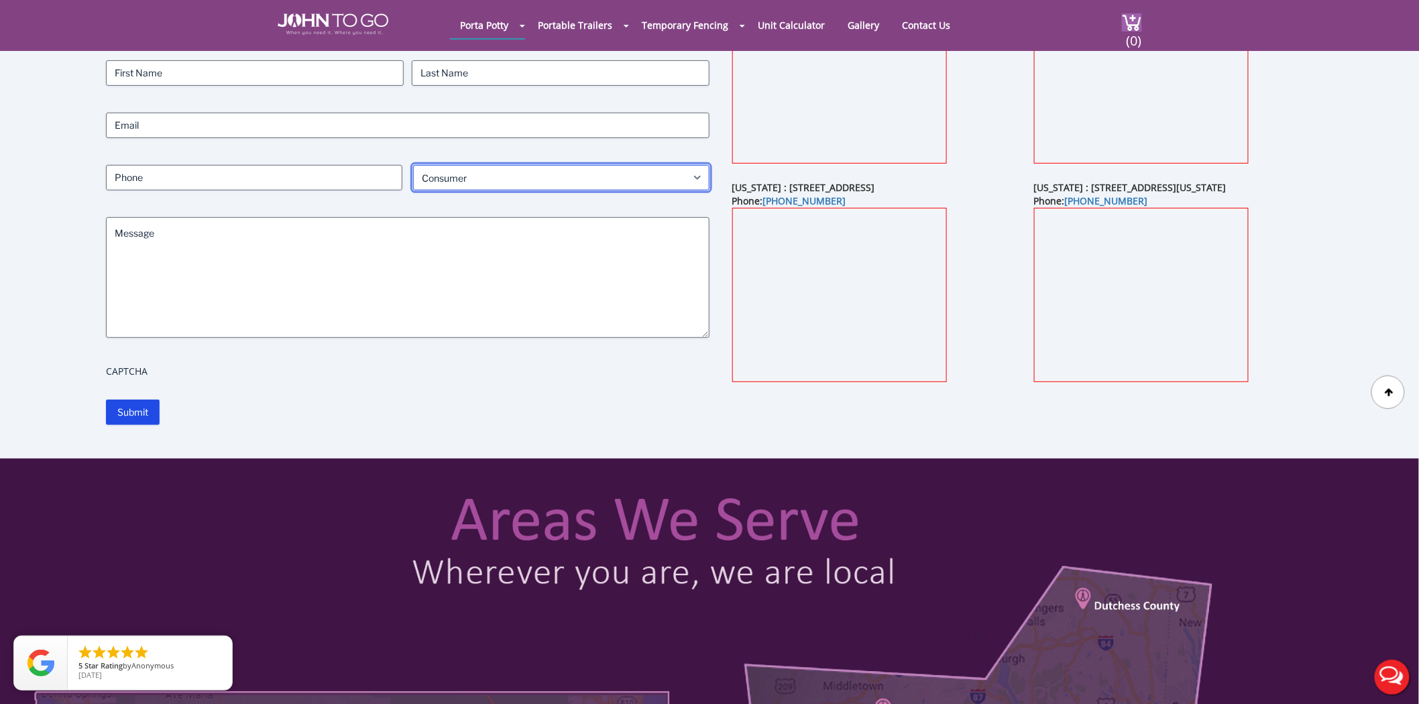
click at [453, 181] on select "What is your site service need? Consumer Construction - Commercial Construction…" at bounding box center [561, 177] width 297 height 25
click at [413, 165] on select "What is your site service need? Consumer Construction - Commercial Construction…" at bounding box center [561, 177] width 297 height 25
drag, startPoint x: 446, startPoint y: 181, endPoint x: 447, endPoint y: 188, distance: 6.7
click at [446, 181] on select "What is your site service need? Consumer Construction - Commercial Construction…" at bounding box center [561, 177] width 297 height 25
click at [413, 165] on select "What is your site service need? Consumer Construction - Commercial Construction…" at bounding box center [561, 177] width 297 height 25
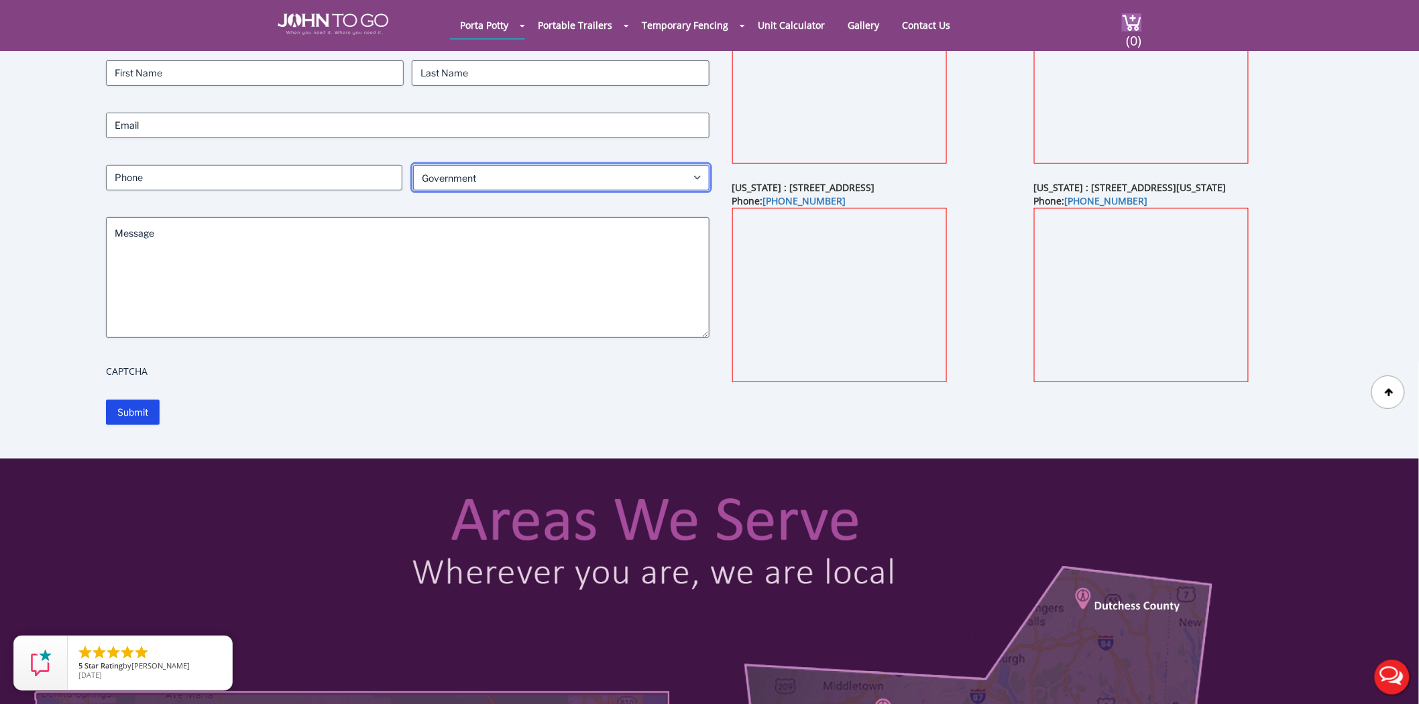
click at [450, 180] on select "What is your site service need? Consumer Construction - Commercial Construction…" at bounding box center [561, 177] width 297 height 25
click at [413, 165] on select "What is your site service need? Consumer Construction - Commercial Construction…" at bounding box center [561, 177] width 297 height 25
drag, startPoint x: 450, startPoint y: 179, endPoint x: 450, endPoint y: 186, distance: 7.4
click at [450, 179] on select "What is your site service need? Consumer Construction - Commercial Construction…" at bounding box center [561, 177] width 297 height 25
click at [413, 165] on select "What is your site service need? Consumer Construction - Commercial Construction…" at bounding box center [561, 177] width 297 height 25
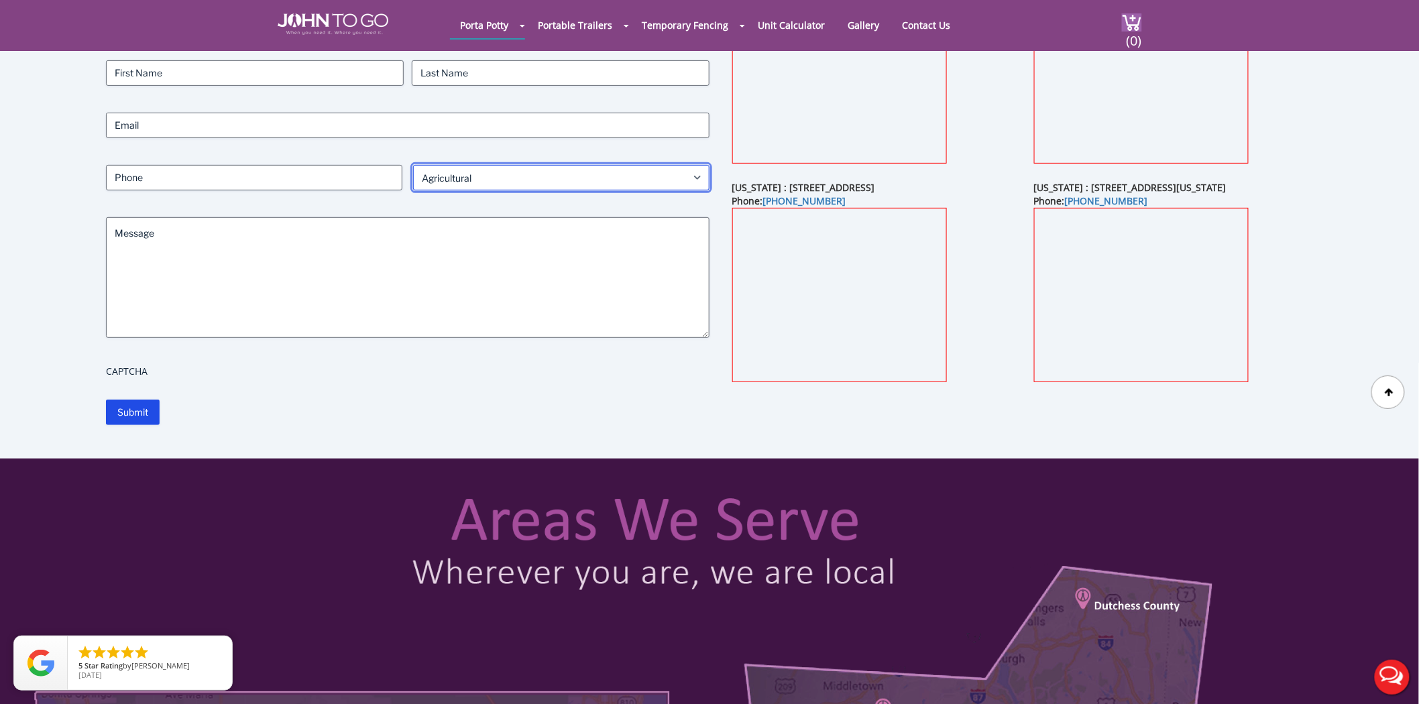
click at [459, 172] on select "What is your site service need? Consumer Construction - Commercial Construction…" at bounding box center [561, 177] width 297 height 25
click at [413, 165] on select "What is your site service need? Consumer Construction - Commercial Construction…" at bounding box center [561, 177] width 297 height 25
click at [458, 178] on select "What is your site service need? Consumer Construction - Commercial Construction…" at bounding box center [561, 177] width 297 height 25
click at [413, 165] on select "What is your site service need? Consumer Construction - Commercial Construction…" at bounding box center [561, 177] width 297 height 25
click at [472, 172] on select "What is your site service need? Consumer Construction - Commercial Construction…" at bounding box center [561, 177] width 297 height 25
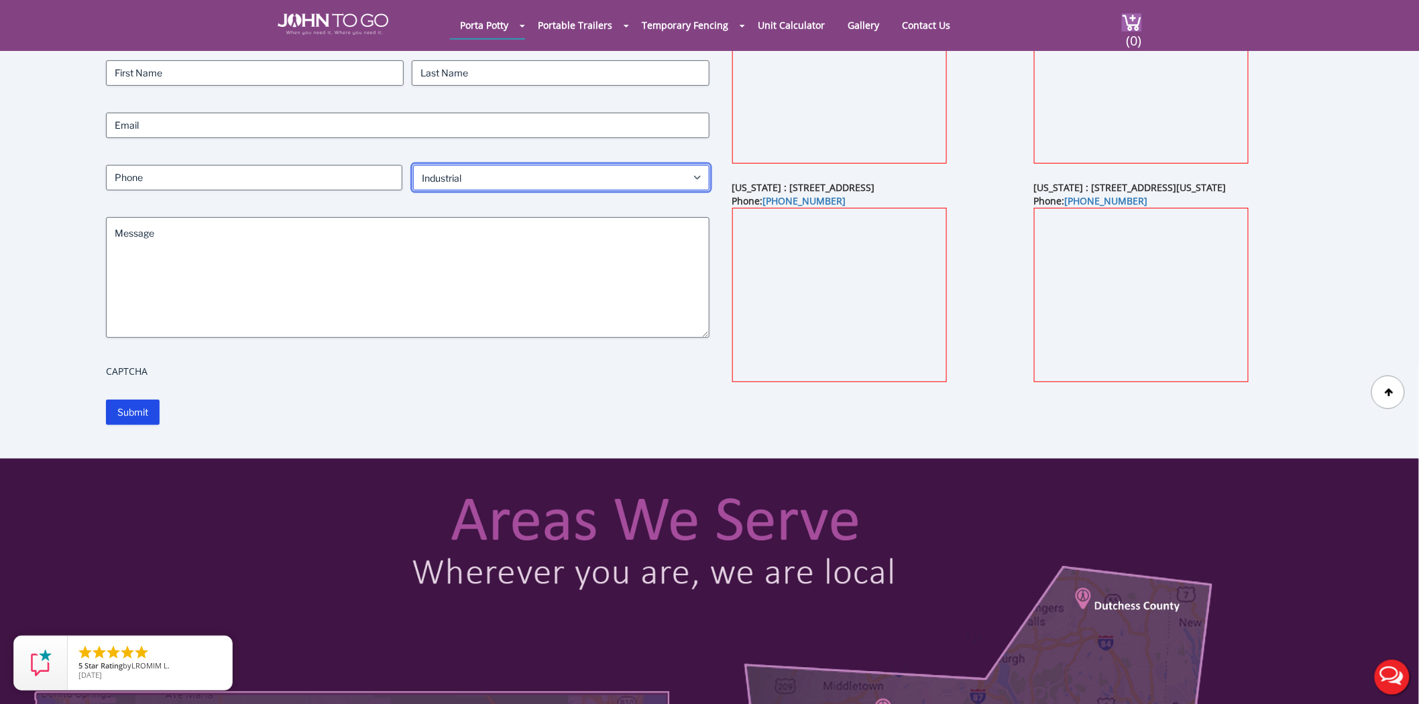
click at [413, 165] on select "What is your site service need? Consumer Construction - Commercial Construction…" at bounding box center [561, 177] width 297 height 25
click at [466, 185] on select "What is your site service need? Consumer Construction - Commercial Construction…" at bounding box center [561, 177] width 297 height 25
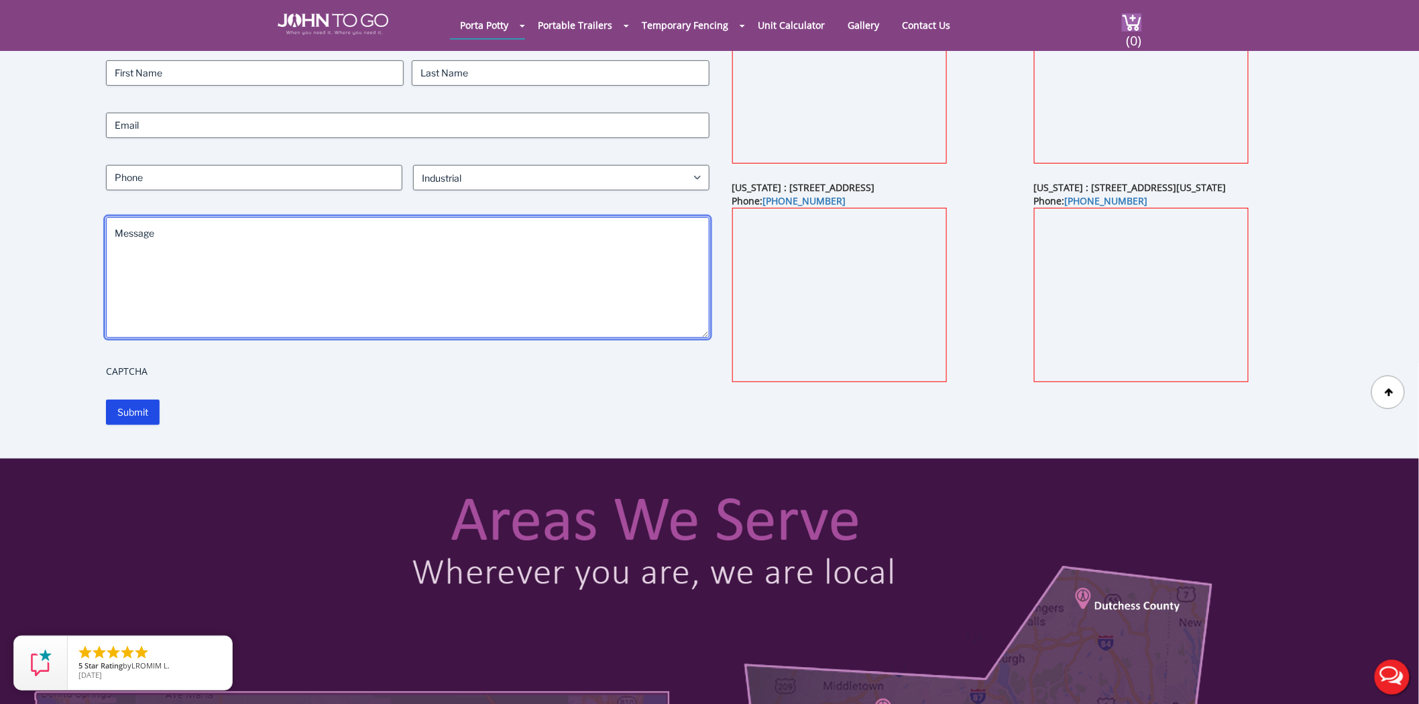
click at [206, 239] on textarea "Message" at bounding box center [408, 277] width 604 height 121
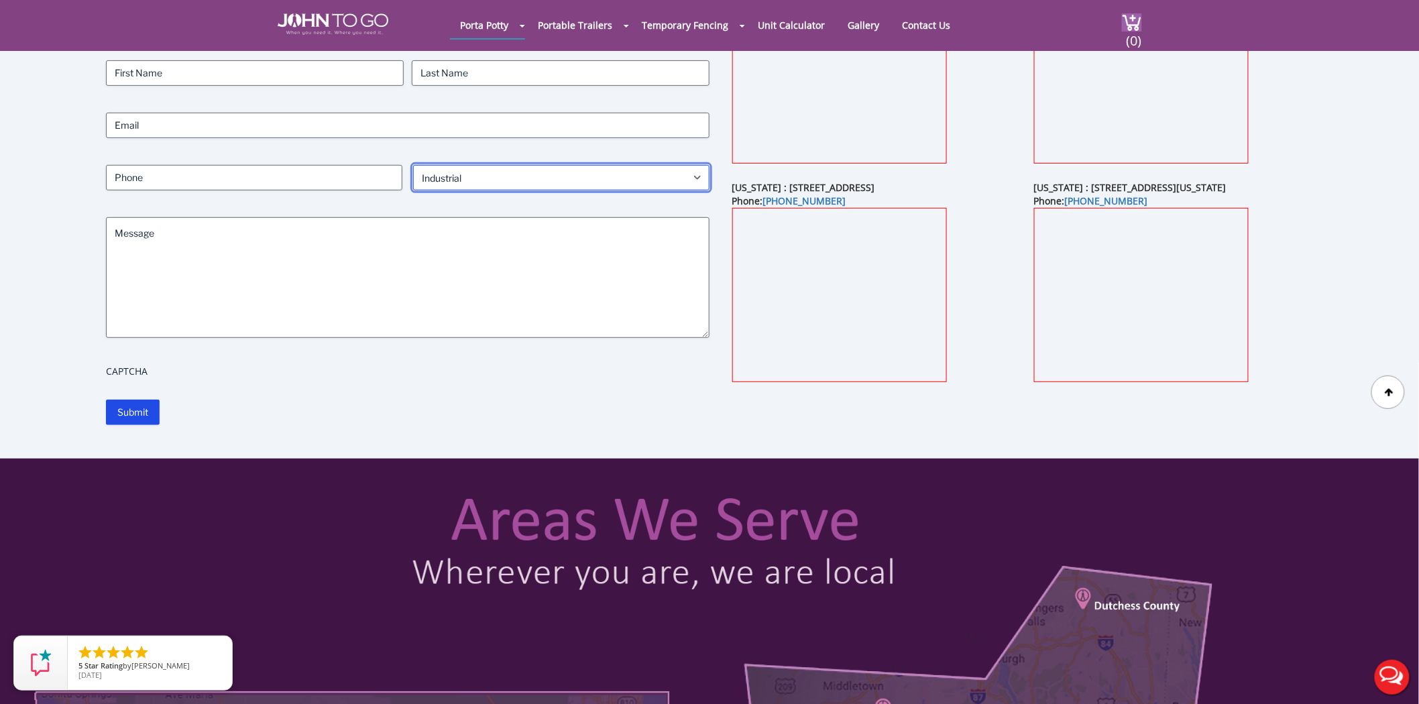
click at [460, 168] on select "What is your site service need? Consumer Construction - Commercial Construction…" at bounding box center [561, 177] width 297 height 25
select select "Event"
click at [413, 165] on select "What is your site service need? Consumer Construction - Commercial Construction…" at bounding box center [561, 177] width 297 height 25
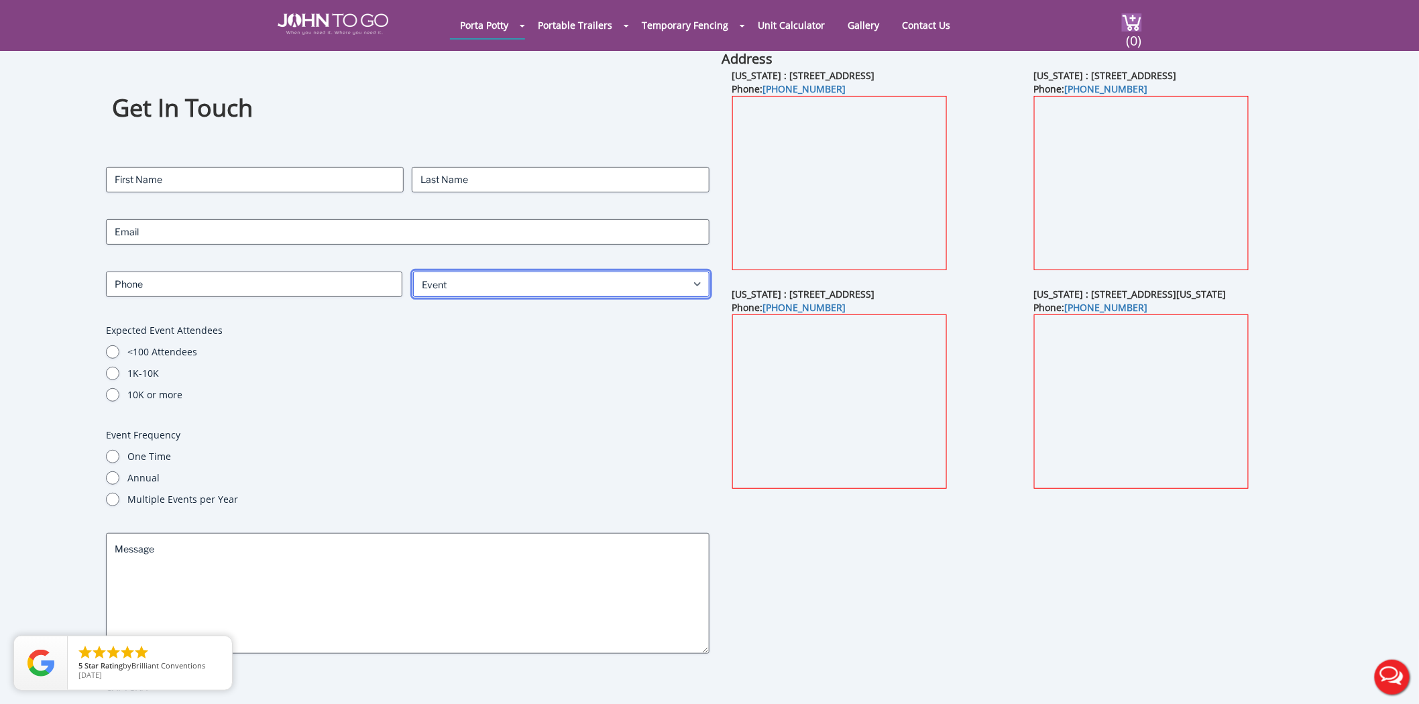
scroll to position [74, 0]
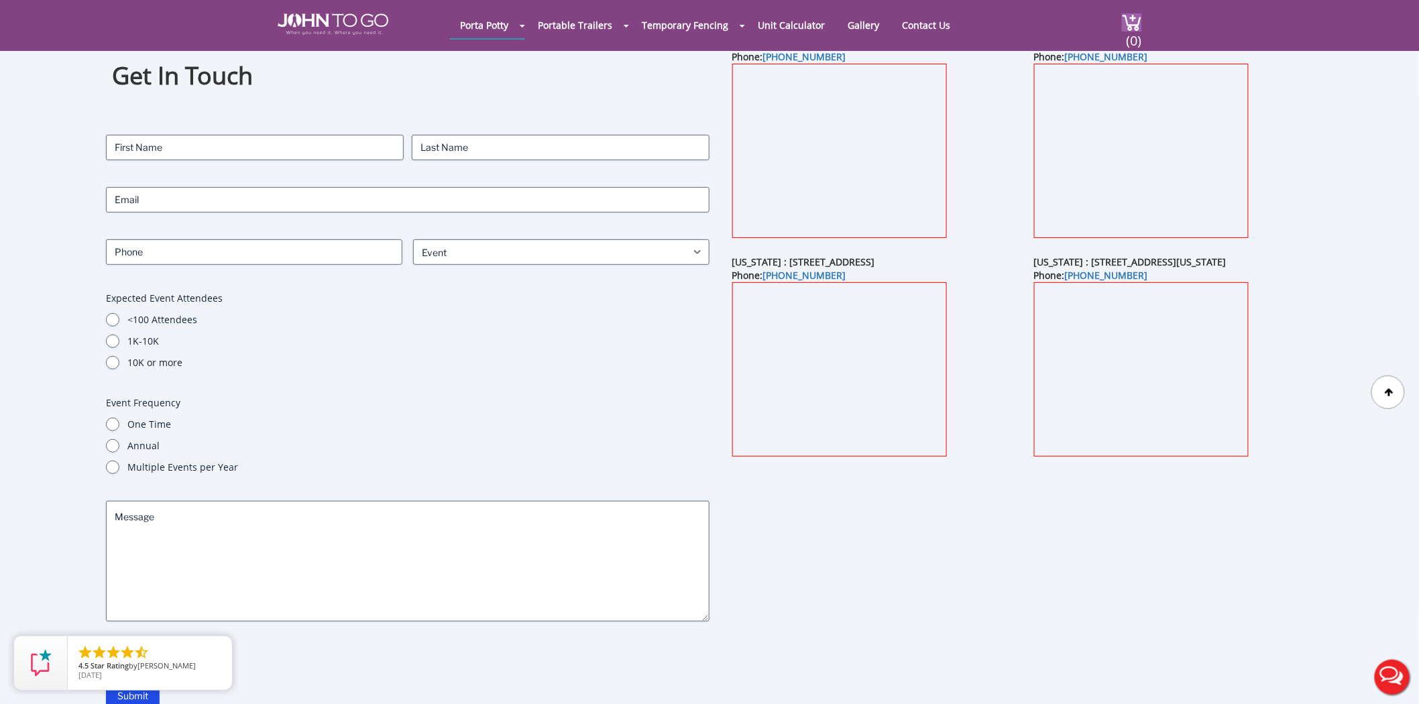
click at [148, 316] on label "<100 Attendees" at bounding box center [418, 319] width 582 height 13
click at [119, 316] on input "<100 Attendees" at bounding box center [112, 319] width 13 height 13
radio input "true"
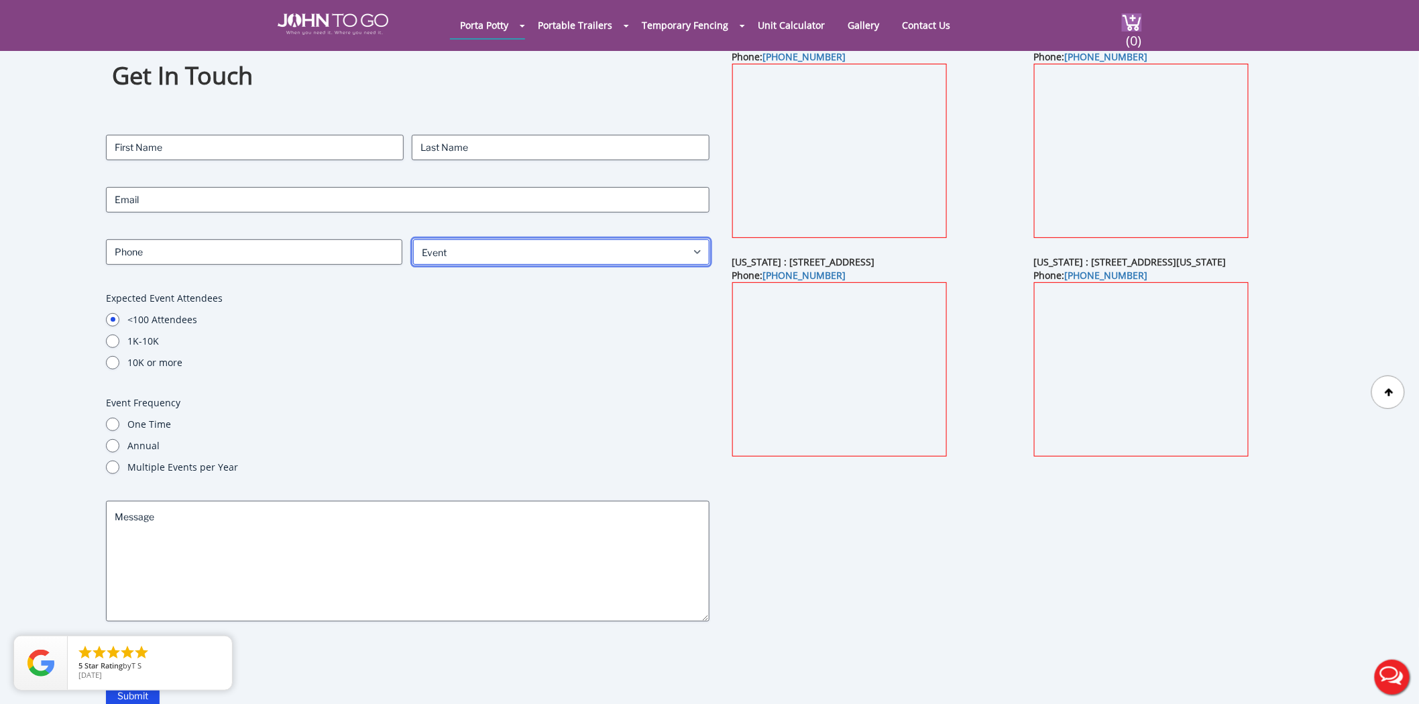
click at [444, 257] on select "What is your site service need? Consumer Construction - Commercial Construction…" at bounding box center [561, 251] width 297 height 25
click at [377, 280] on div "Contact Name (Required) First Last Email (Required) Phone (Required) What is yo…" at bounding box center [408, 401] width 604 height 533
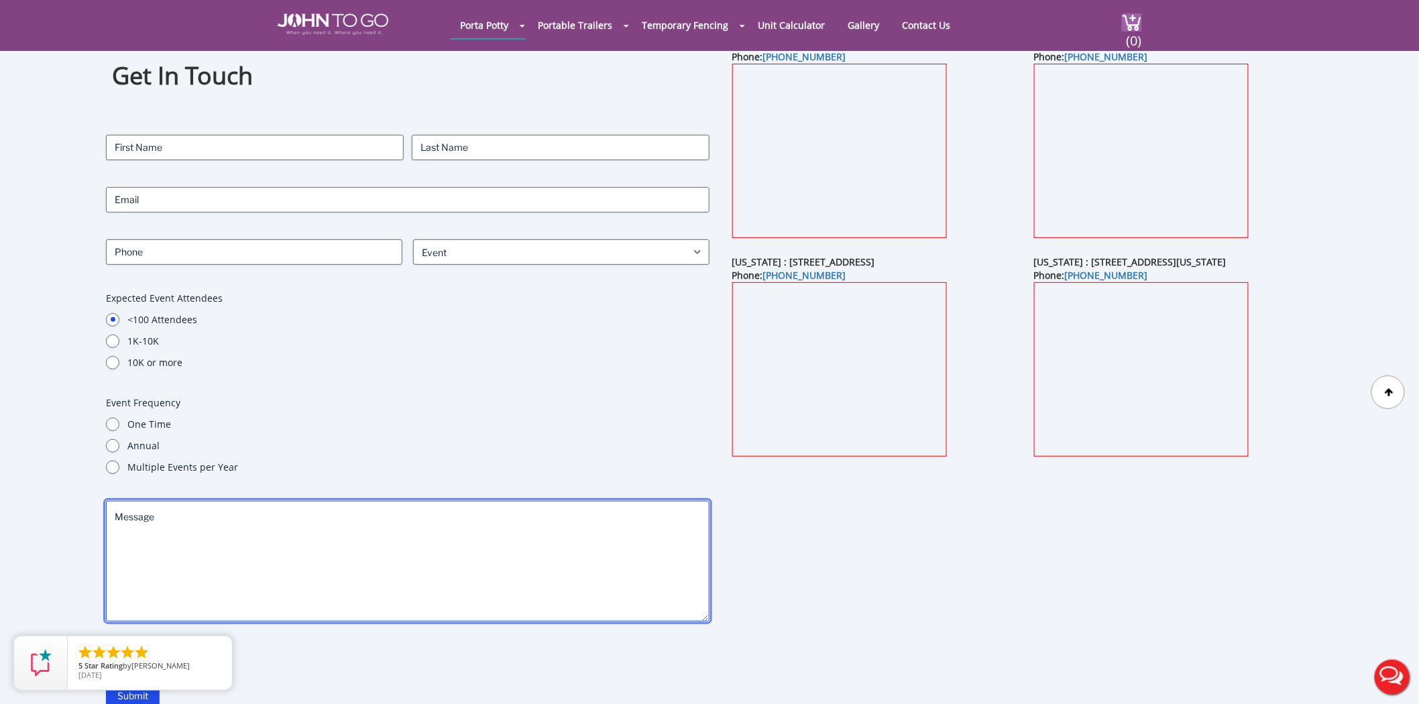
click at [156, 515] on textarea "Message" at bounding box center [408, 561] width 604 height 121
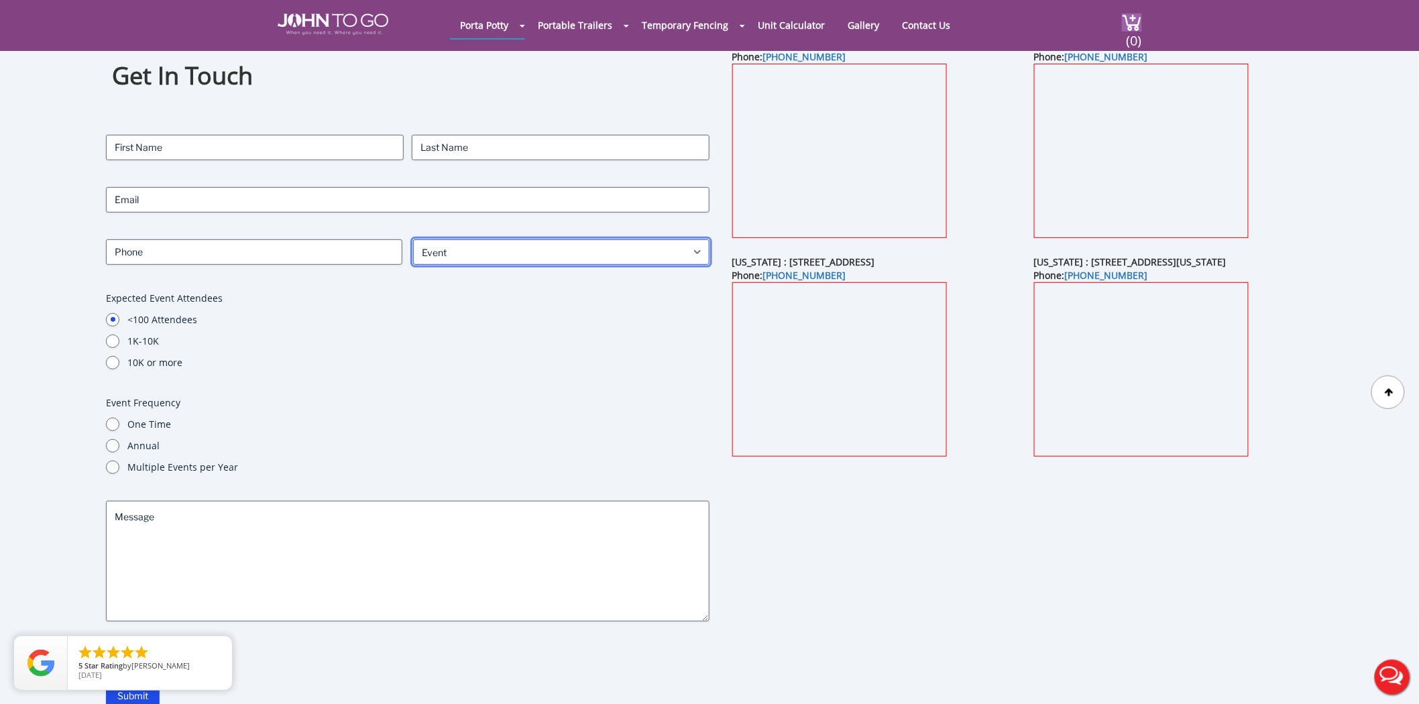
click at [484, 254] on select "What is your site service need? Consumer Construction - Commercial Construction…" at bounding box center [561, 251] width 297 height 25
click at [413, 239] on select "What is your site service need? Consumer Construction - Commercial Construction…" at bounding box center [561, 251] width 297 height 25
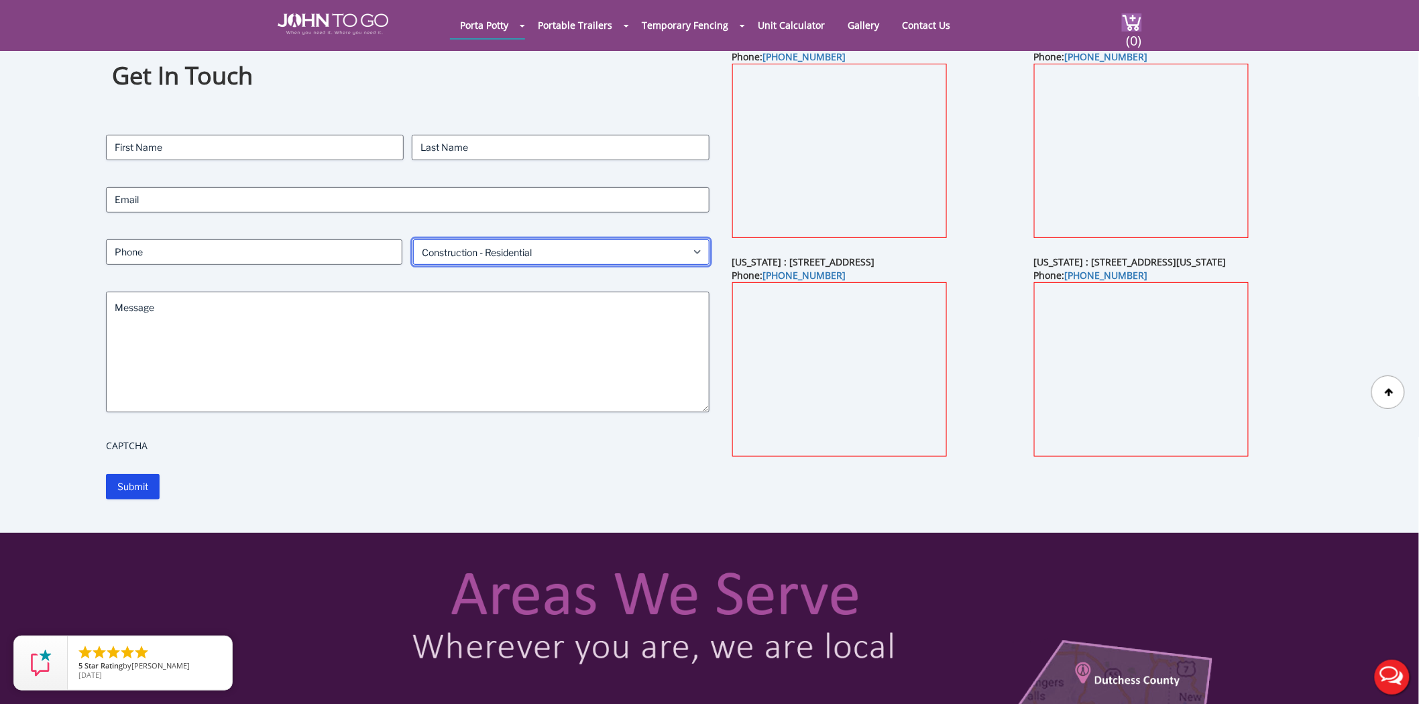
click at [461, 252] on select "What is your site service need? Consumer Construction - Commercial Construction…" at bounding box center [561, 251] width 297 height 25
click at [413, 239] on select "What is your site service need? Consumer Construction - Commercial Construction…" at bounding box center [561, 251] width 297 height 25
click at [470, 252] on select "What is your site service need? Consumer Construction - Commercial Construction…" at bounding box center [561, 251] width 297 height 25
select select "Event"
click at [413, 239] on select "What is your site service need? Consumer Construction - Commercial Construction…" at bounding box center [561, 251] width 297 height 25
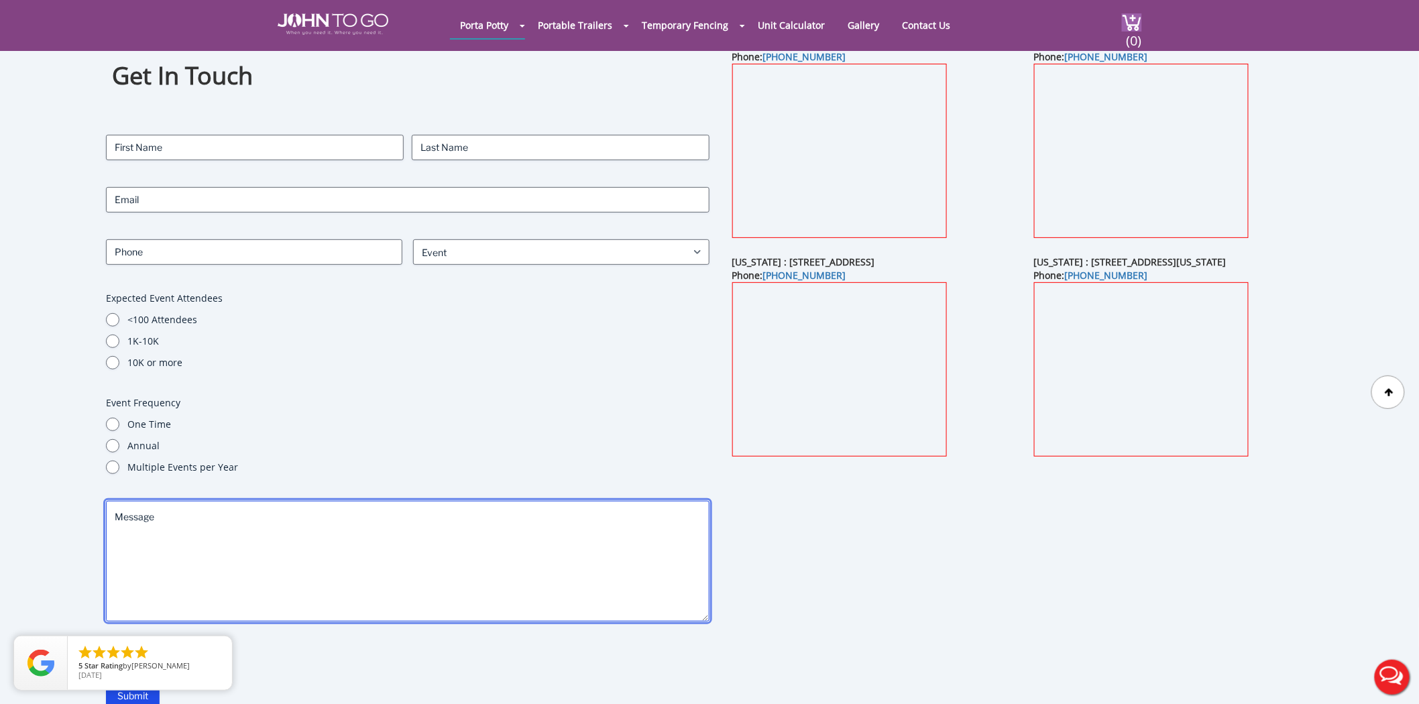
click at [150, 521] on textarea "Message" at bounding box center [408, 561] width 604 height 121
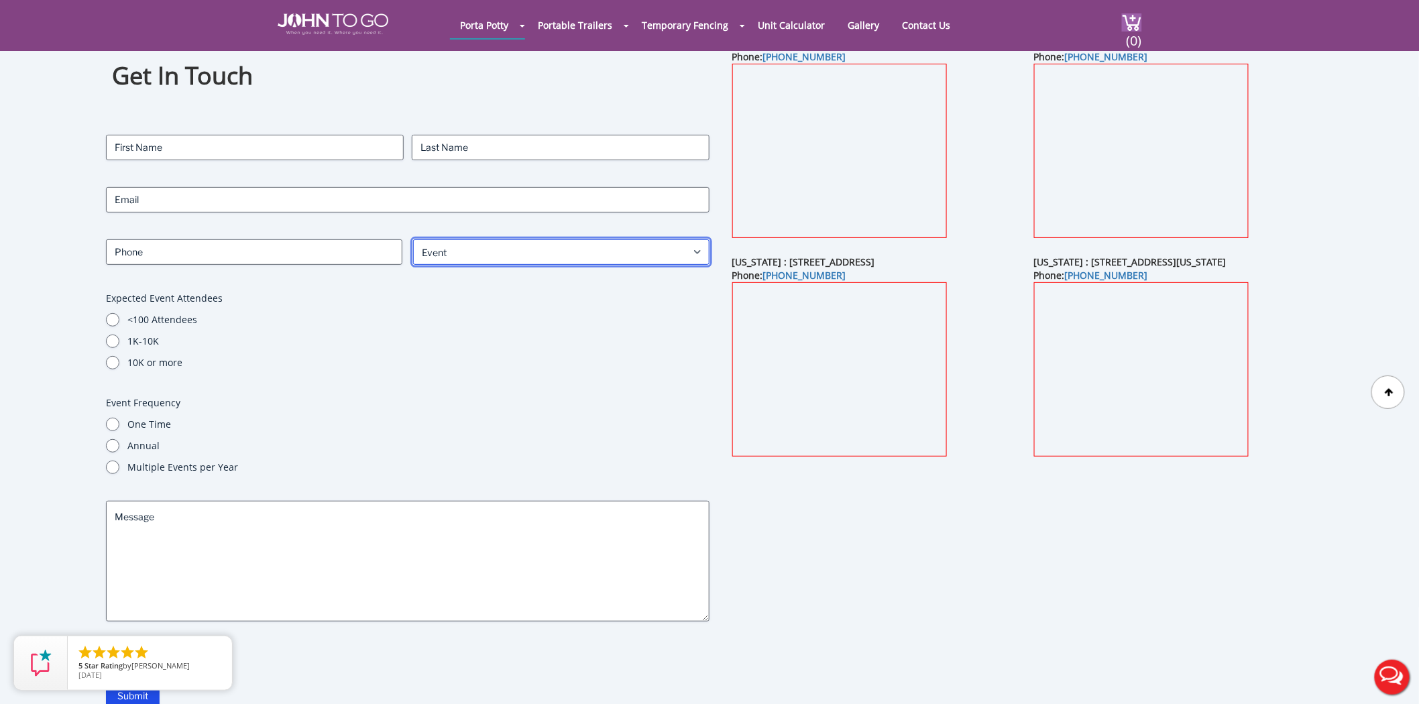
click at [464, 254] on select "What is your site service need? Consumer Construction - Commercial Construction…" at bounding box center [561, 251] width 297 height 25
click at [413, 239] on select "What is your site service need? Consumer Construction - Commercial Construction…" at bounding box center [561, 251] width 297 height 25
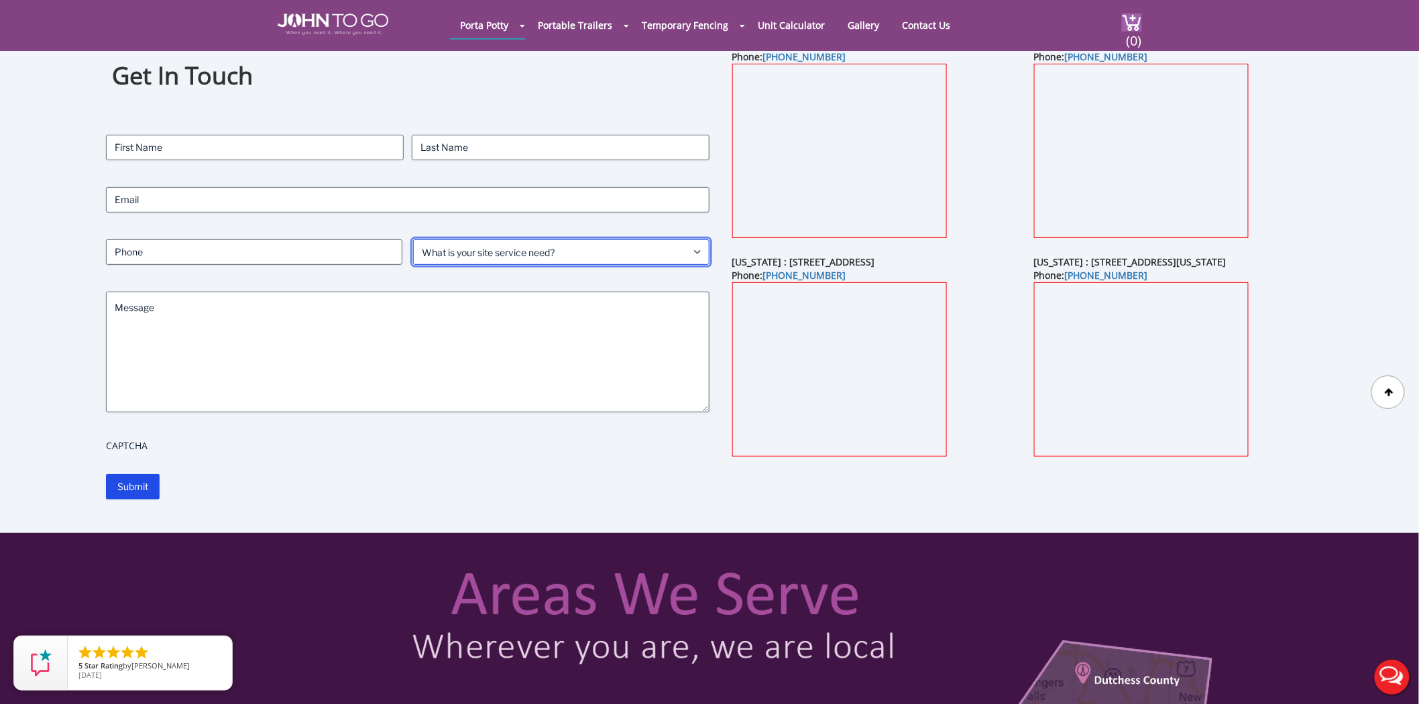
click at [460, 253] on select "What is your site service need? Consumer Construction - Commercial Construction…" at bounding box center [561, 251] width 297 height 25
select select "Consumer"
click at [413, 239] on select "What is your site service need? Consumer Construction - Commercial Construction…" at bounding box center [561, 251] width 297 height 25
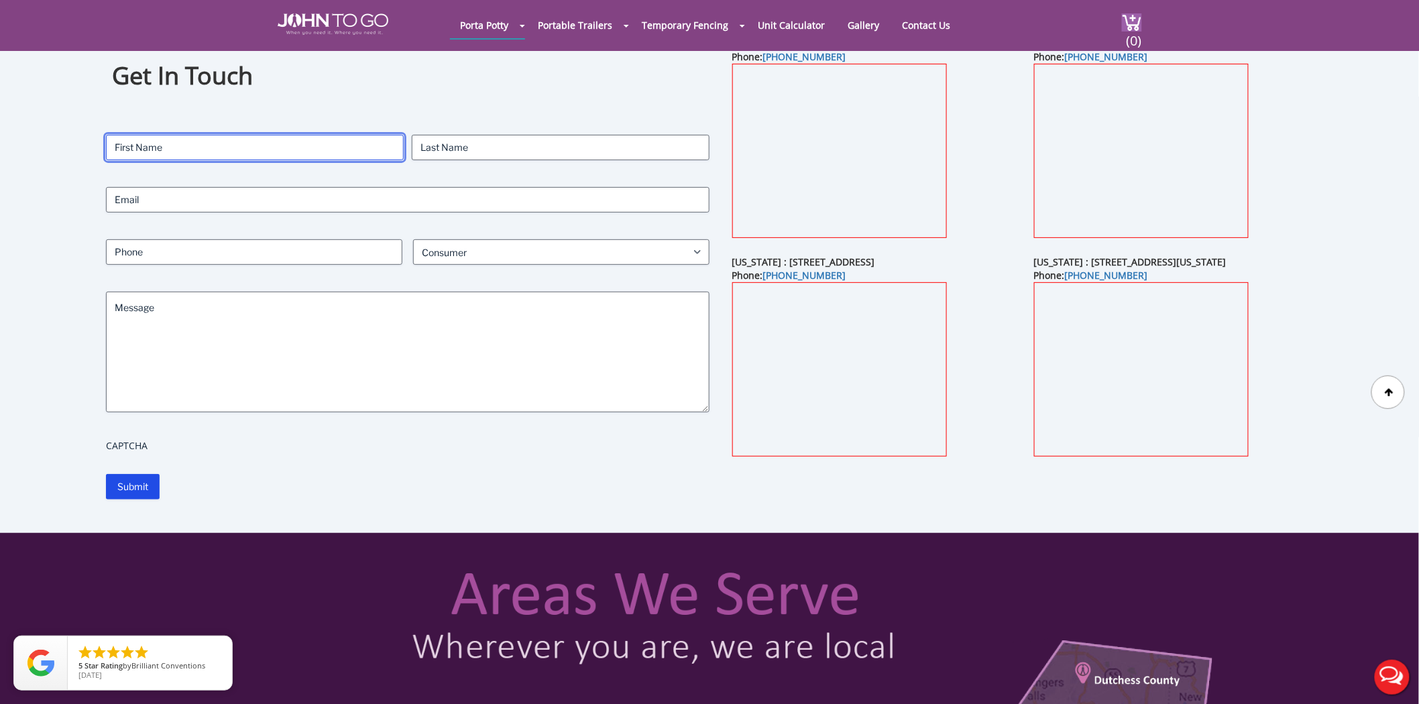
click at [268, 140] on input "First" at bounding box center [255, 147] width 298 height 25
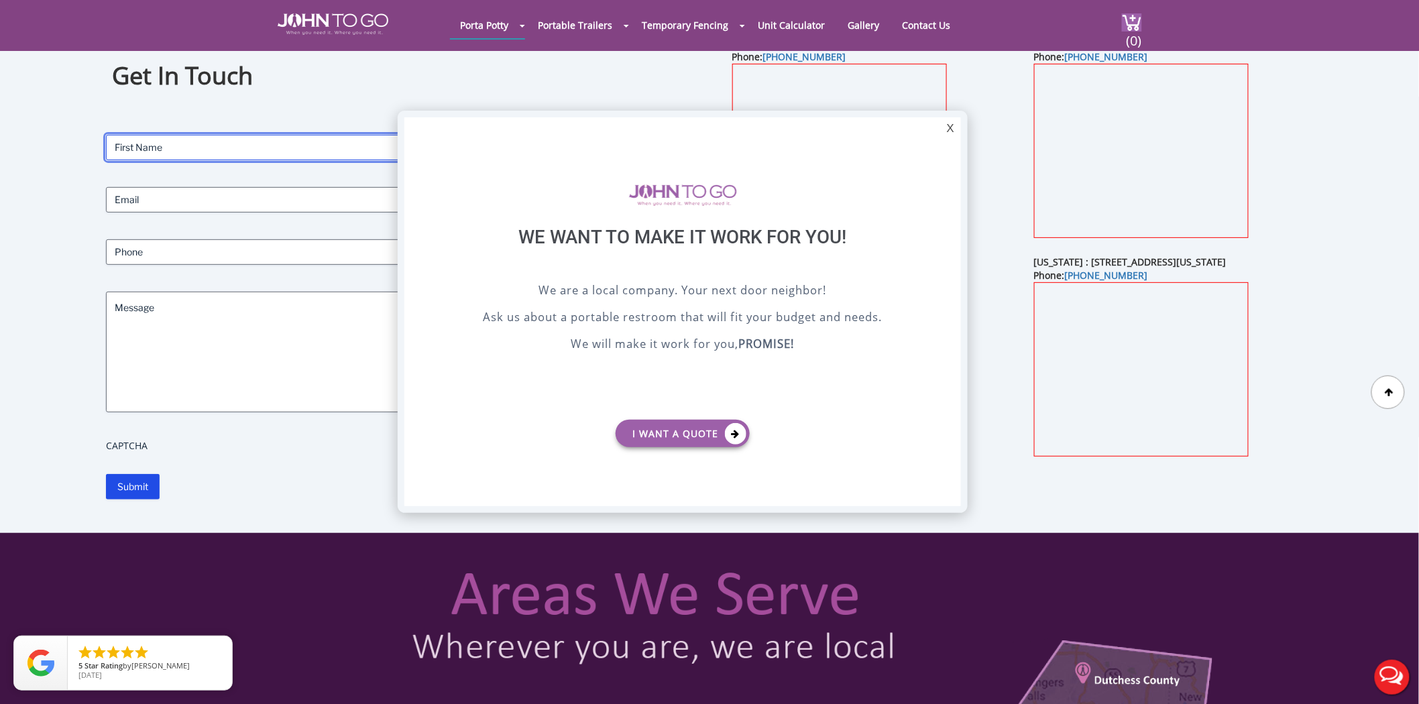
scroll to position [0, 0]
click at [130, 118] on div at bounding box center [709, 352] width 1419 height 704
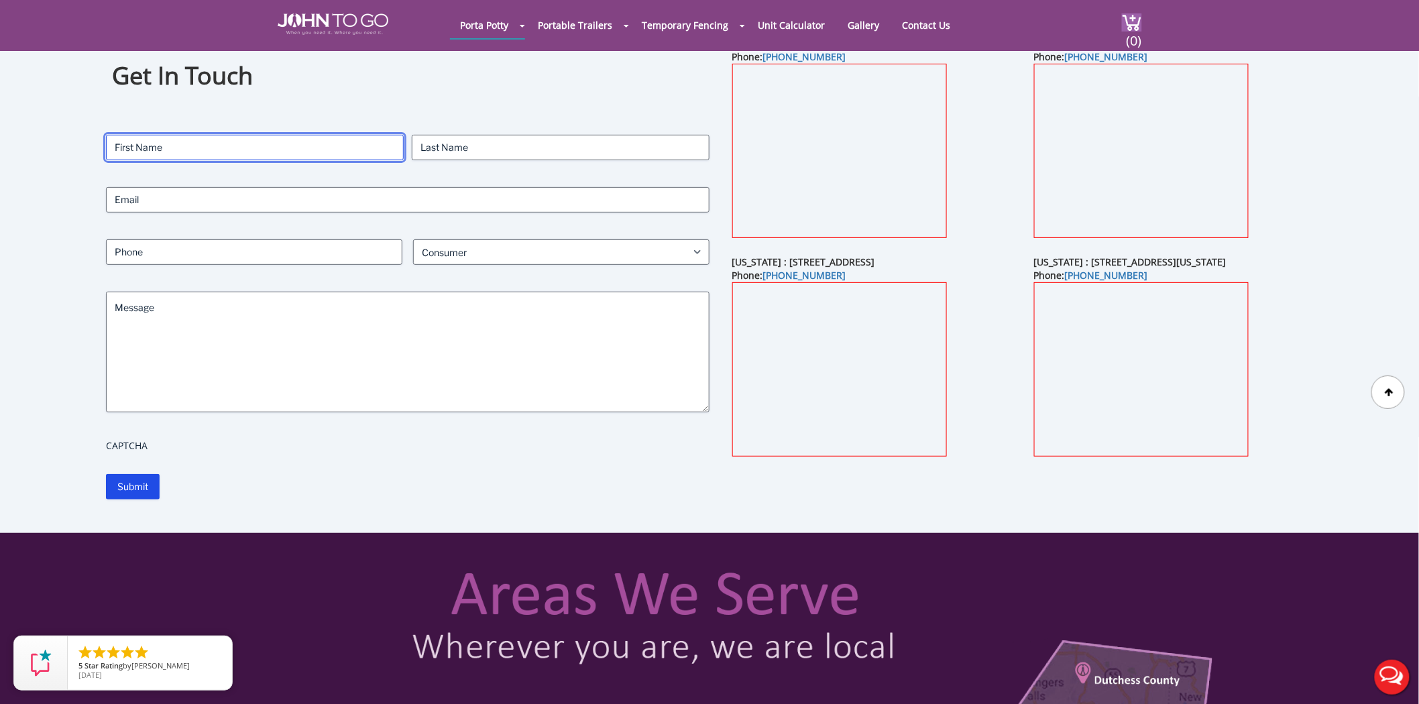
click at [203, 156] on input "First" at bounding box center [255, 147] width 298 height 25
type input "ashley"
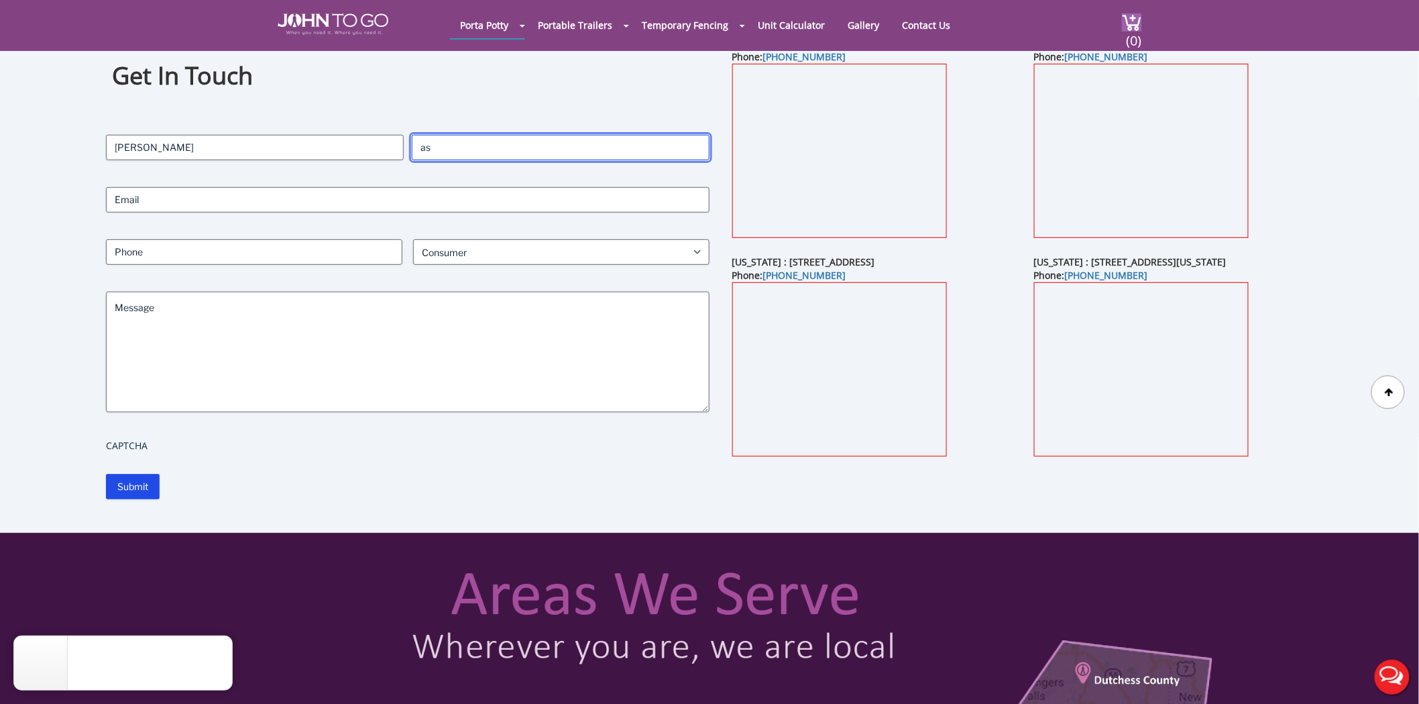
type input "a"
type input "ASH"
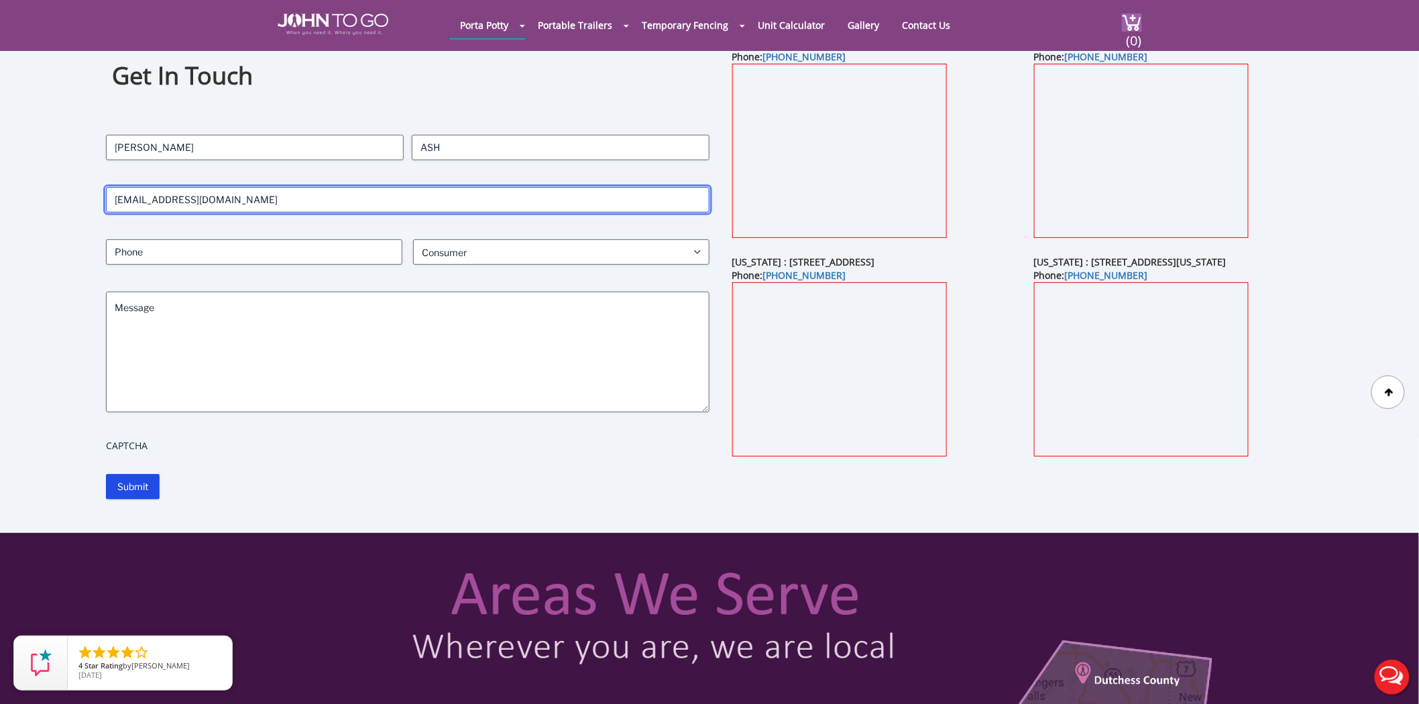
type input "stcyrashley@yahoo.com"
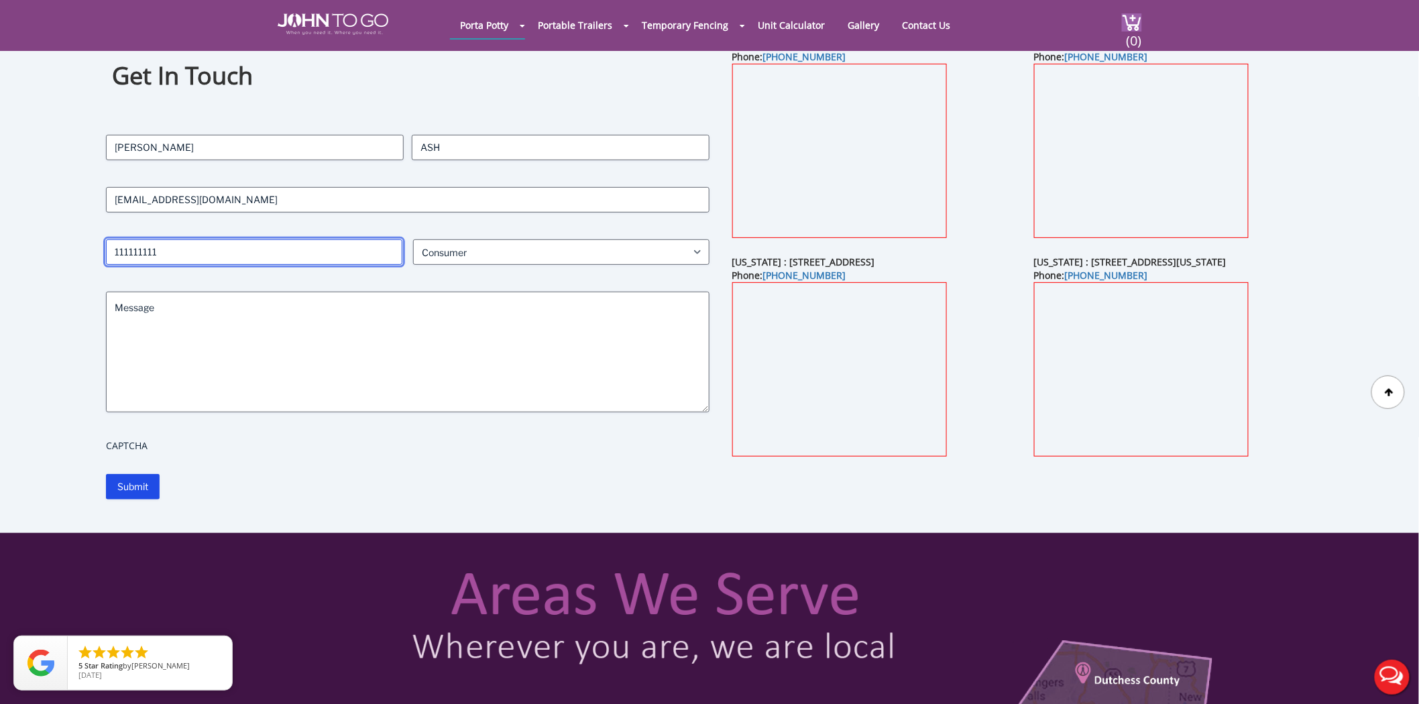
type input "111111111"
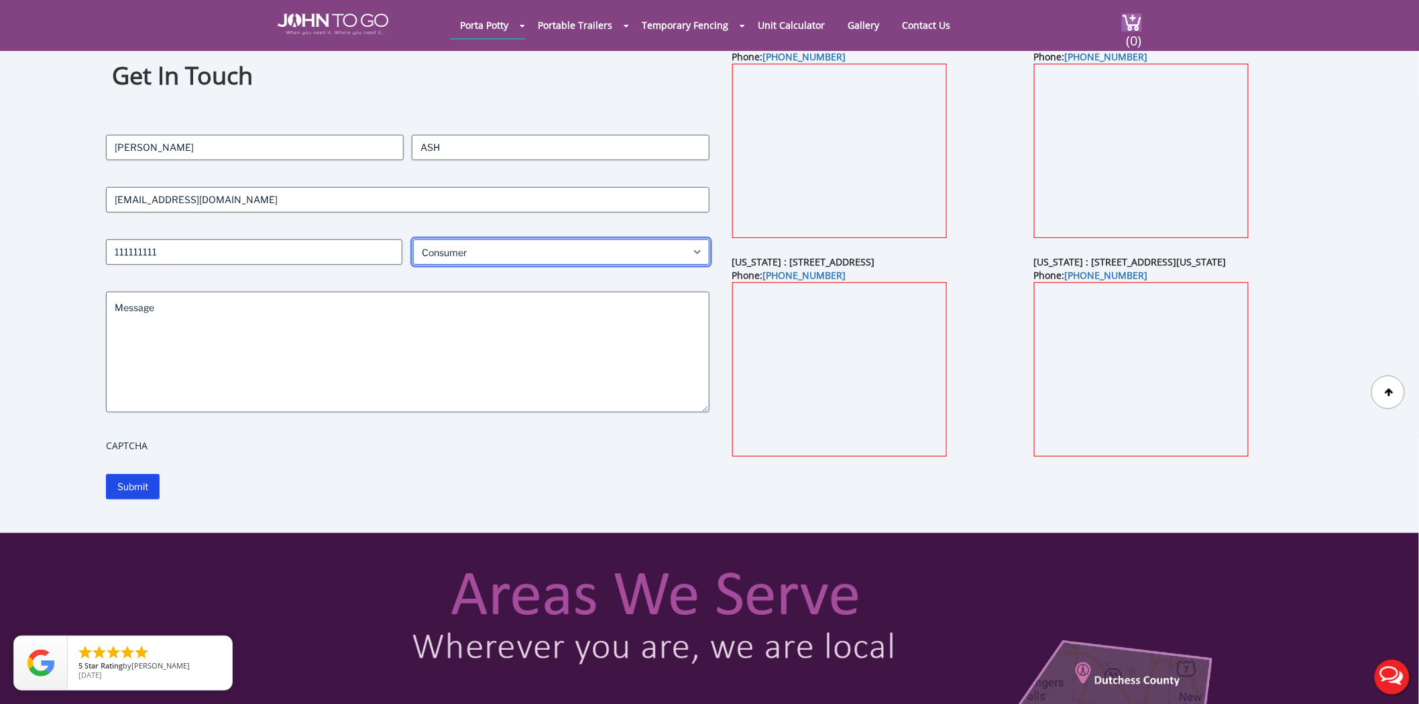
click at [479, 245] on select "What is your site service need? Consumer Construction - Commercial Construction…" at bounding box center [561, 251] width 297 height 25
select select "Event"
click at [413, 239] on select "What is your site service need? Consumer Construction - Commercial Construction…" at bounding box center [561, 251] width 297 height 25
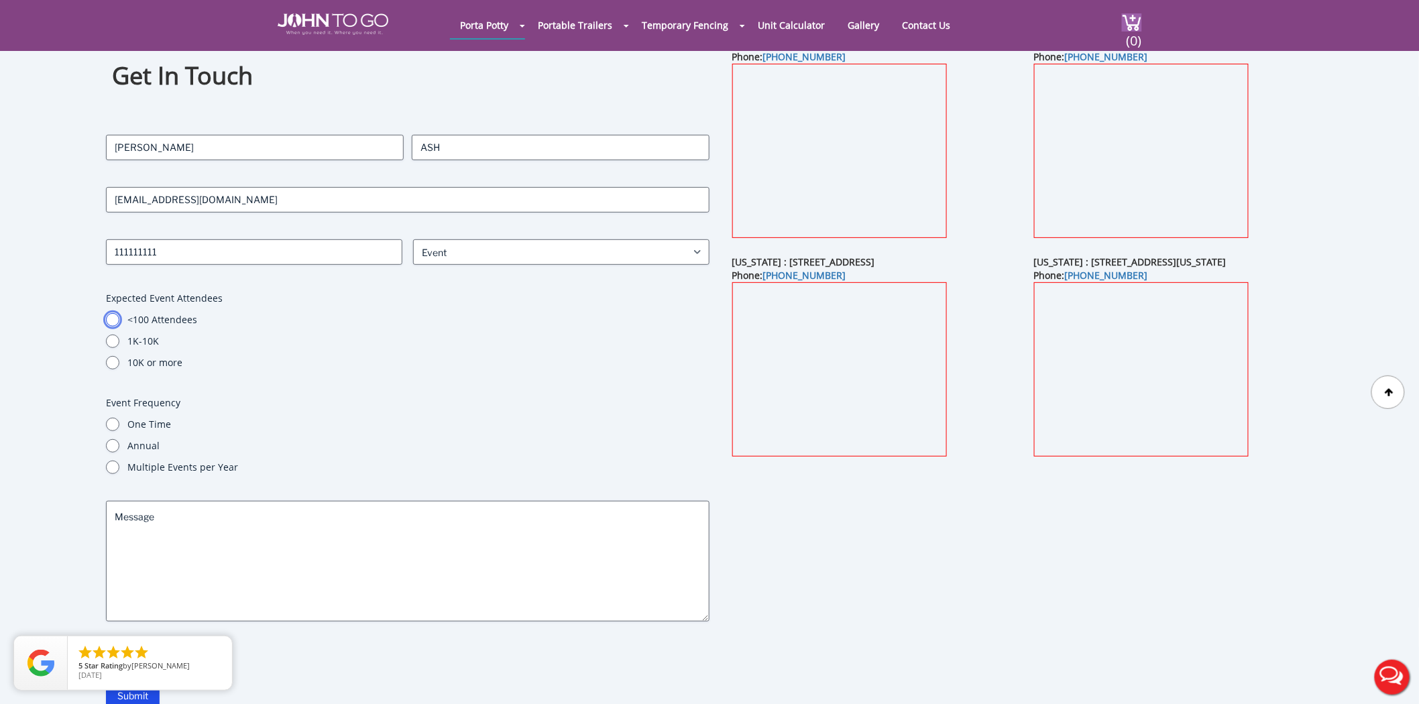
click at [110, 322] on input "<100 Attendees" at bounding box center [112, 319] width 13 height 13
radio input "true"
click at [109, 444] on input "Annual" at bounding box center [112, 445] width 13 height 13
radio input "true"
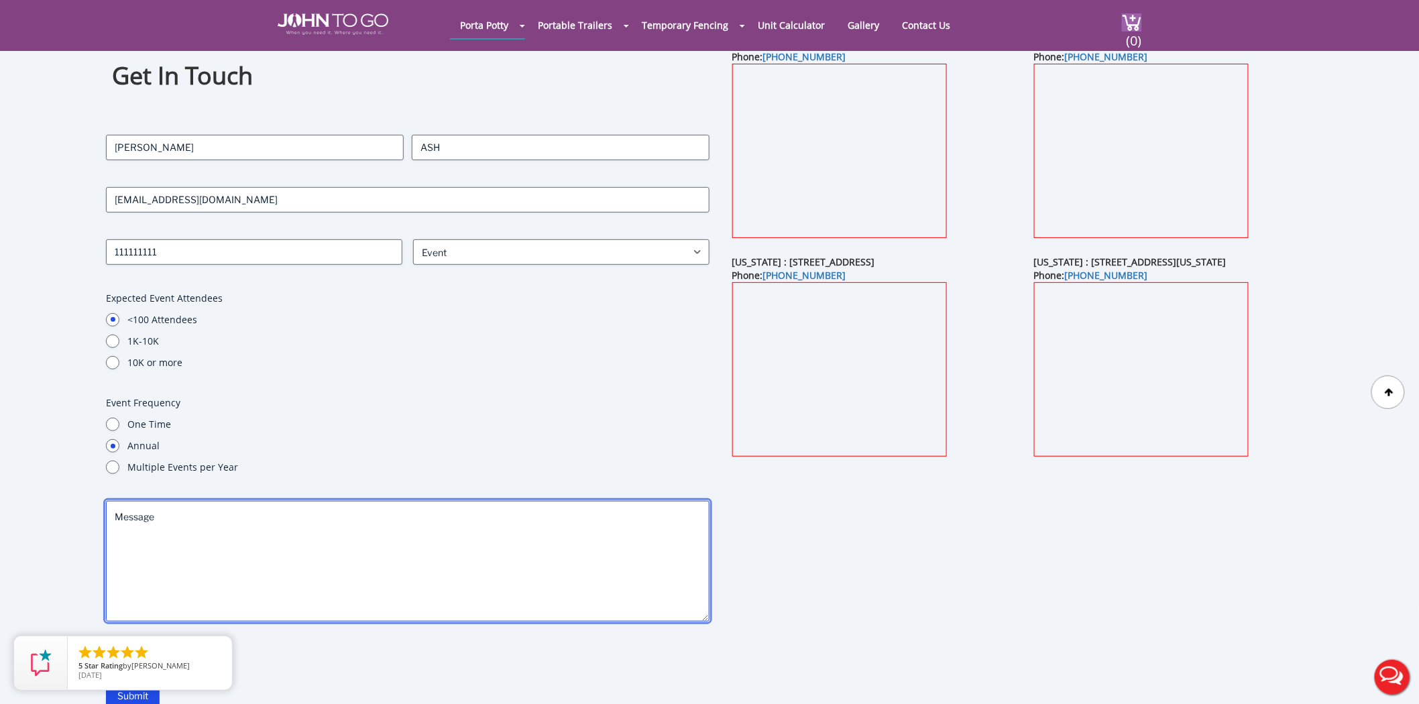
click at [166, 543] on textarea "Message" at bounding box center [408, 561] width 604 height 121
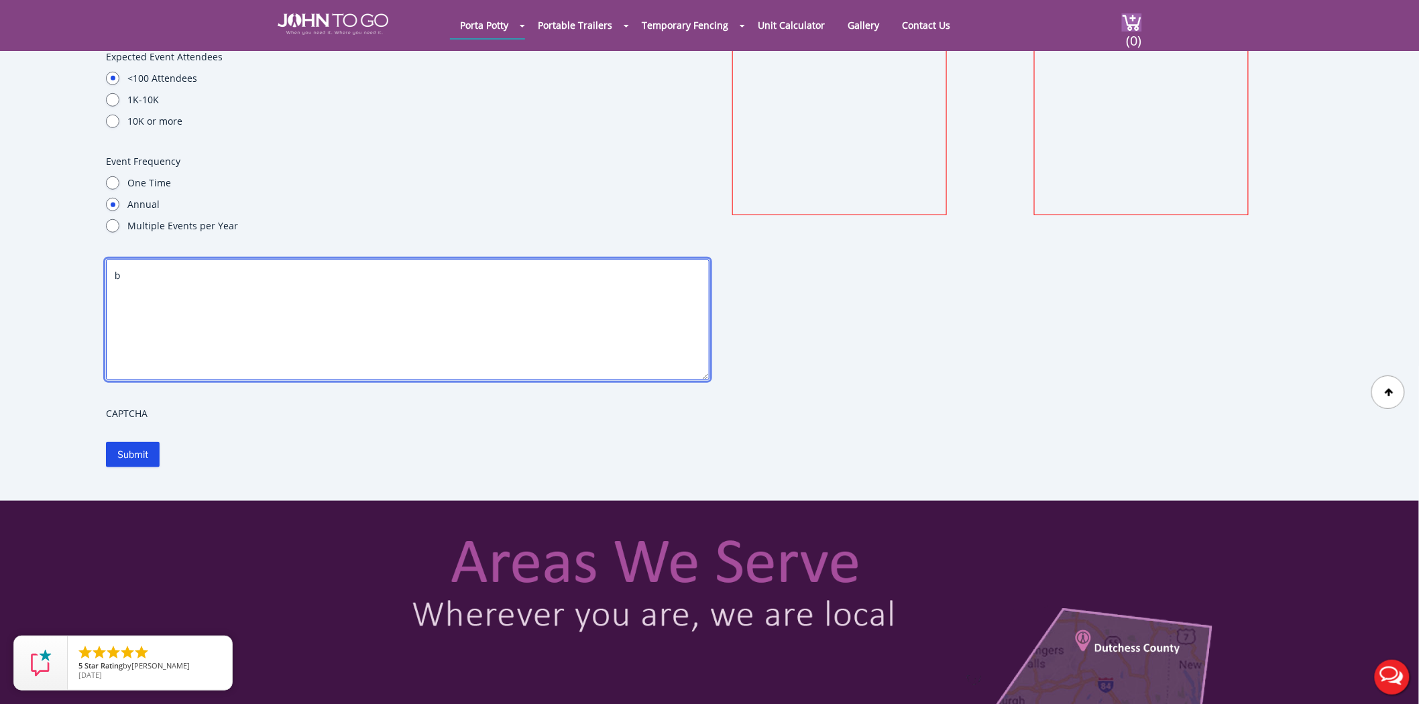
scroll to position [372, 0]
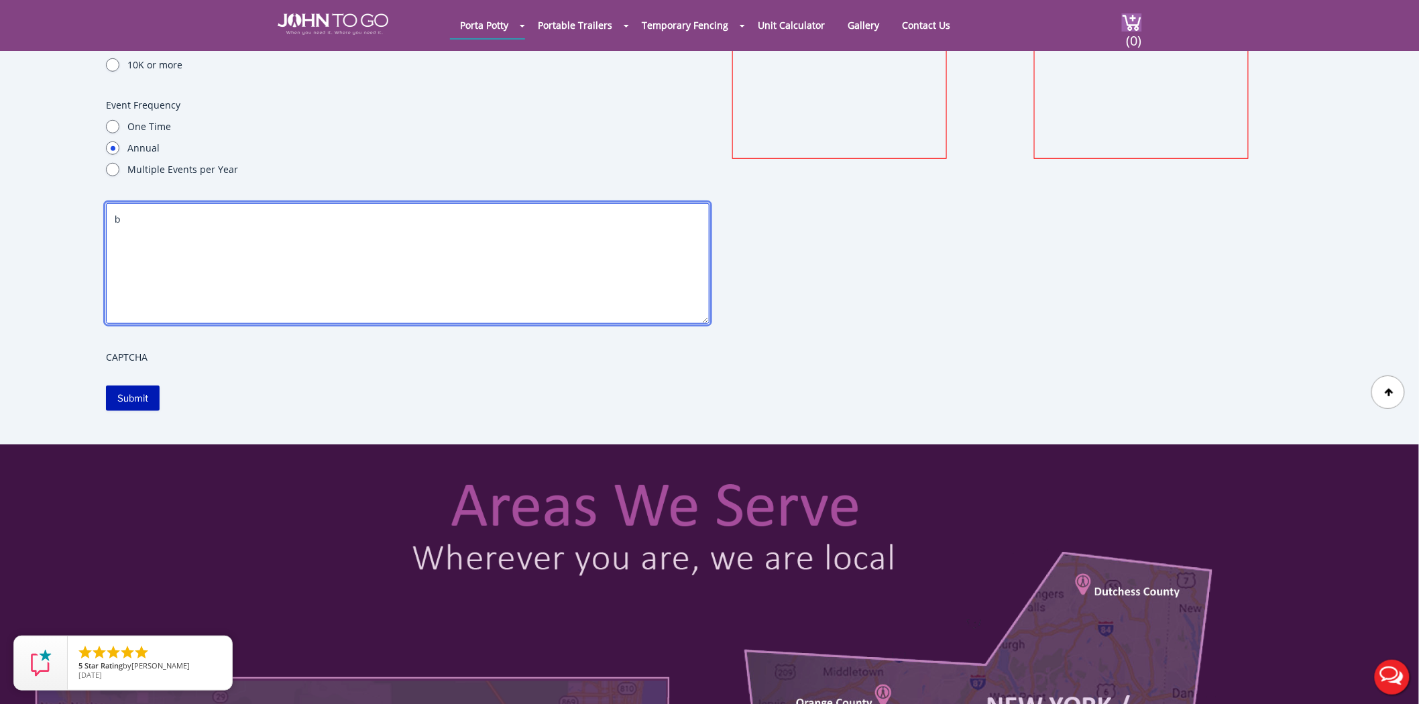
type textarea "b"
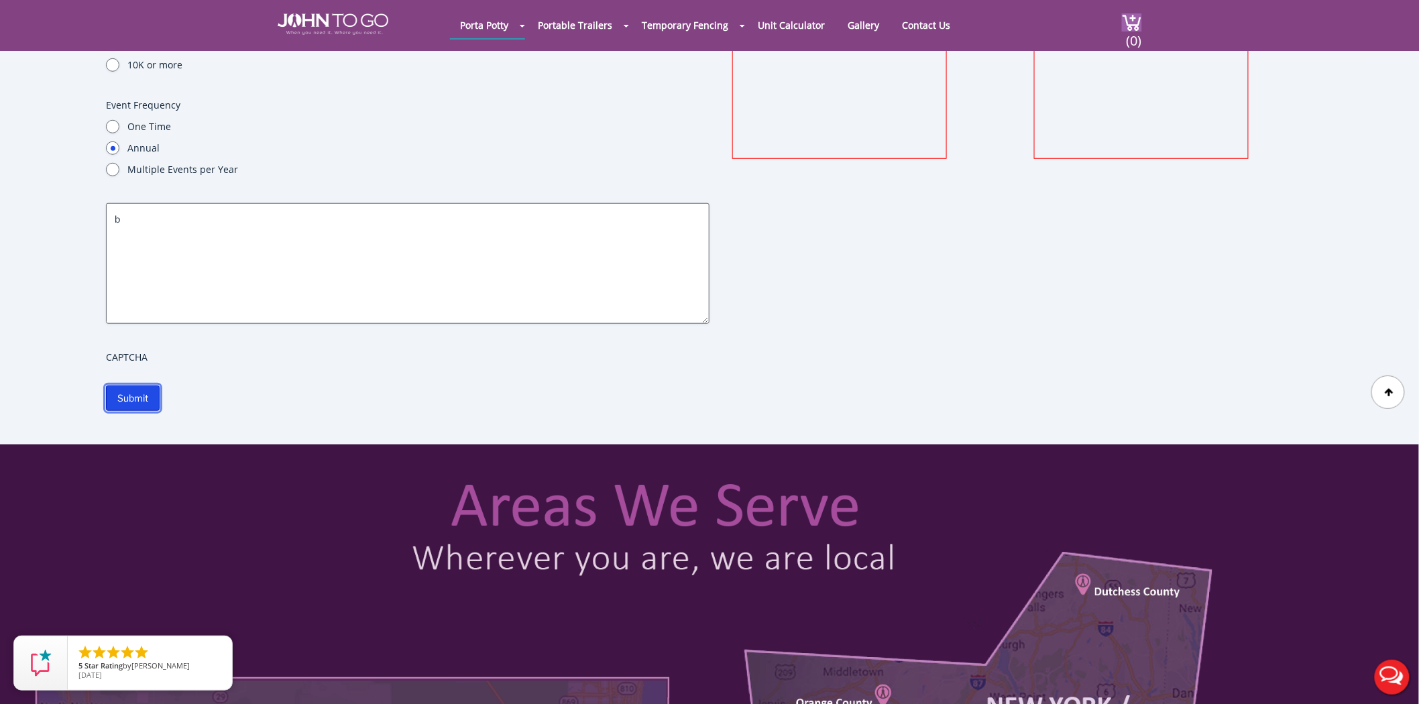
click at [125, 387] on input "Submit" at bounding box center [133, 398] width 54 height 25
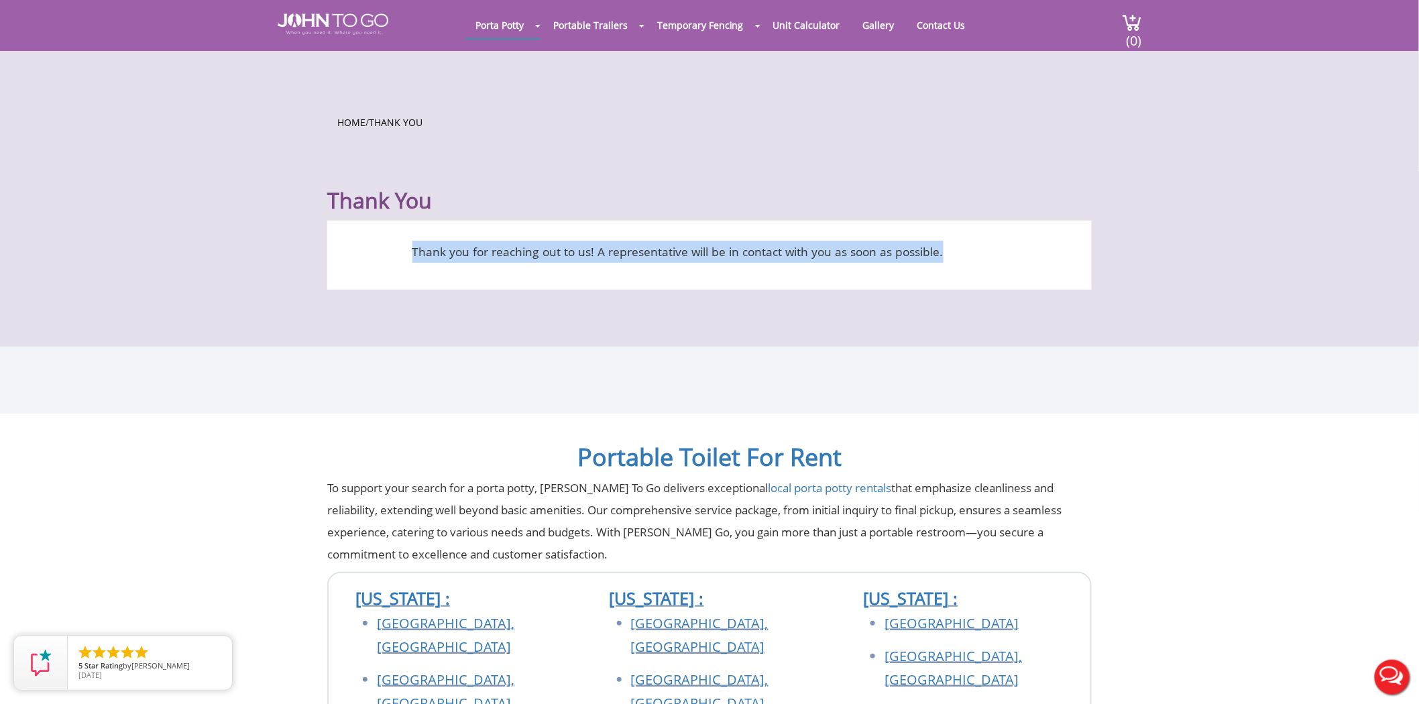
drag, startPoint x: 409, startPoint y: 253, endPoint x: 996, endPoint y: 262, distance: 587.1
click at [996, 262] on p "Thank you for reaching out to us! A representative will be in contact with you …" at bounding box center [677, 252] width 661 height 22
